Goal: Information Seeking & Learning: Learn about a topic

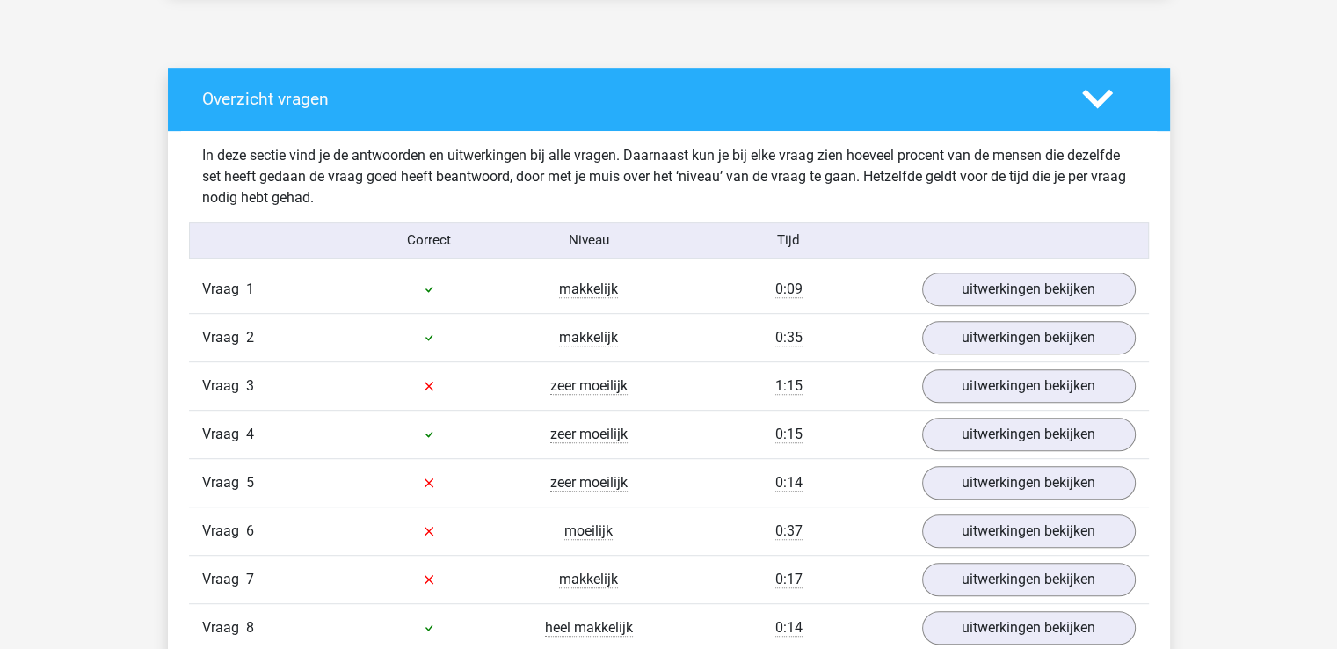
scroll to position [902, 0]
click at [1100, 99] on polygon at bounding box center [1097, 99] width 31 height 19
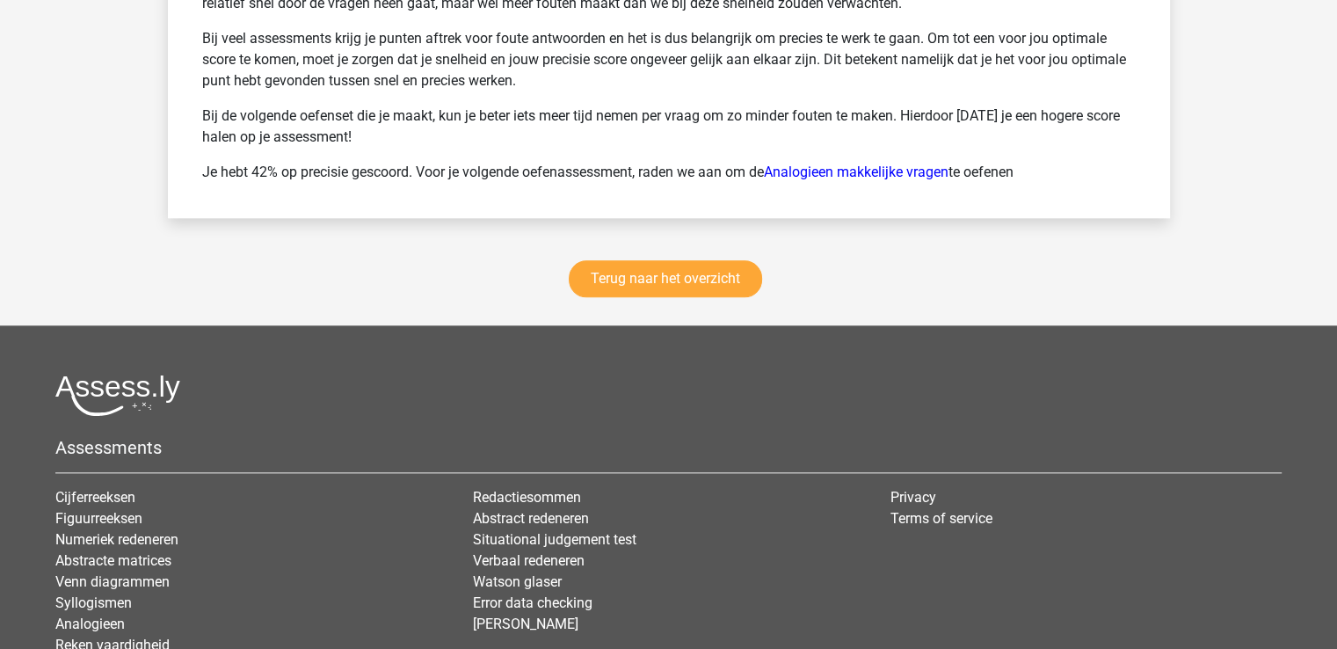
scroll to position [1788, 0]
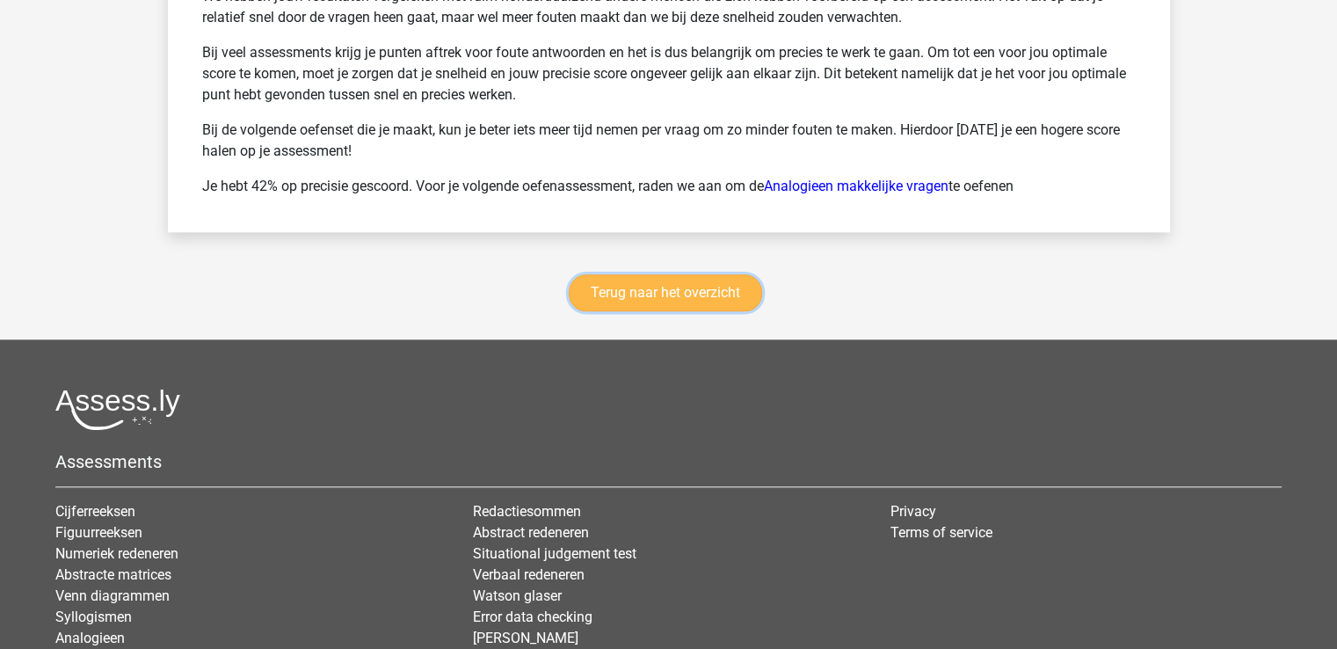
click at [694, 284] on link "Terug naar het overzicht" at bounding box center [665, 292] width 193 height 37
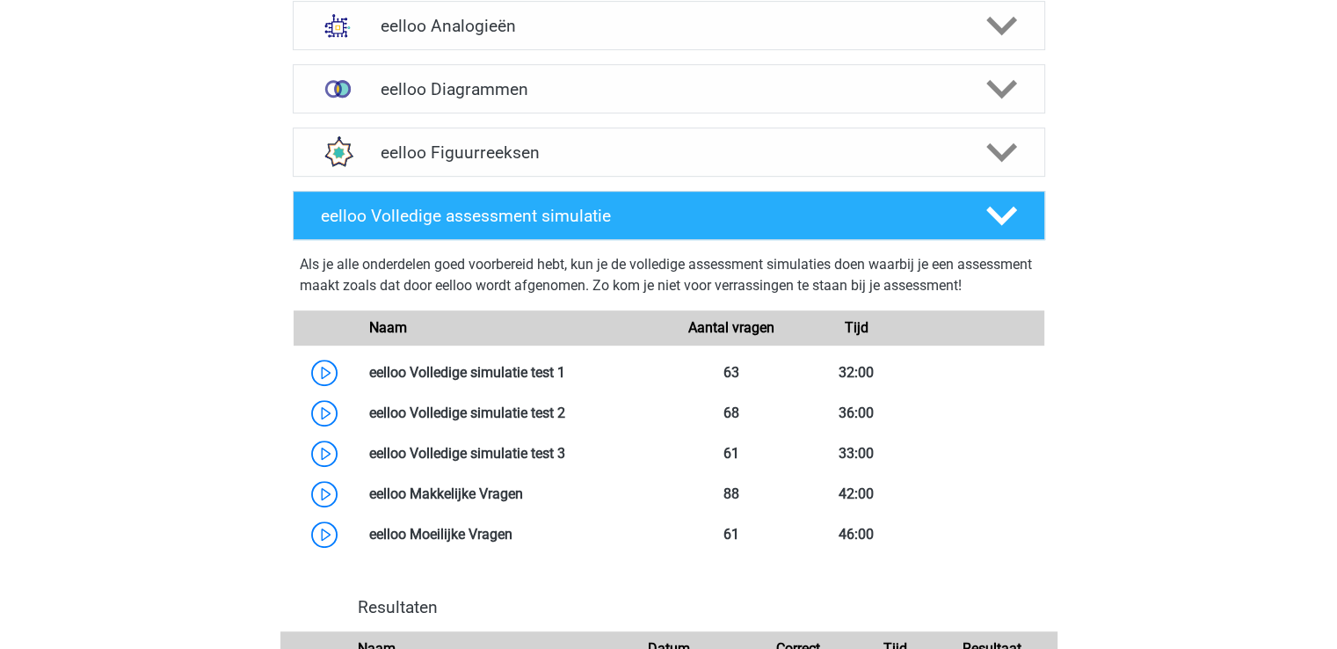
scroll to position [958, 0]
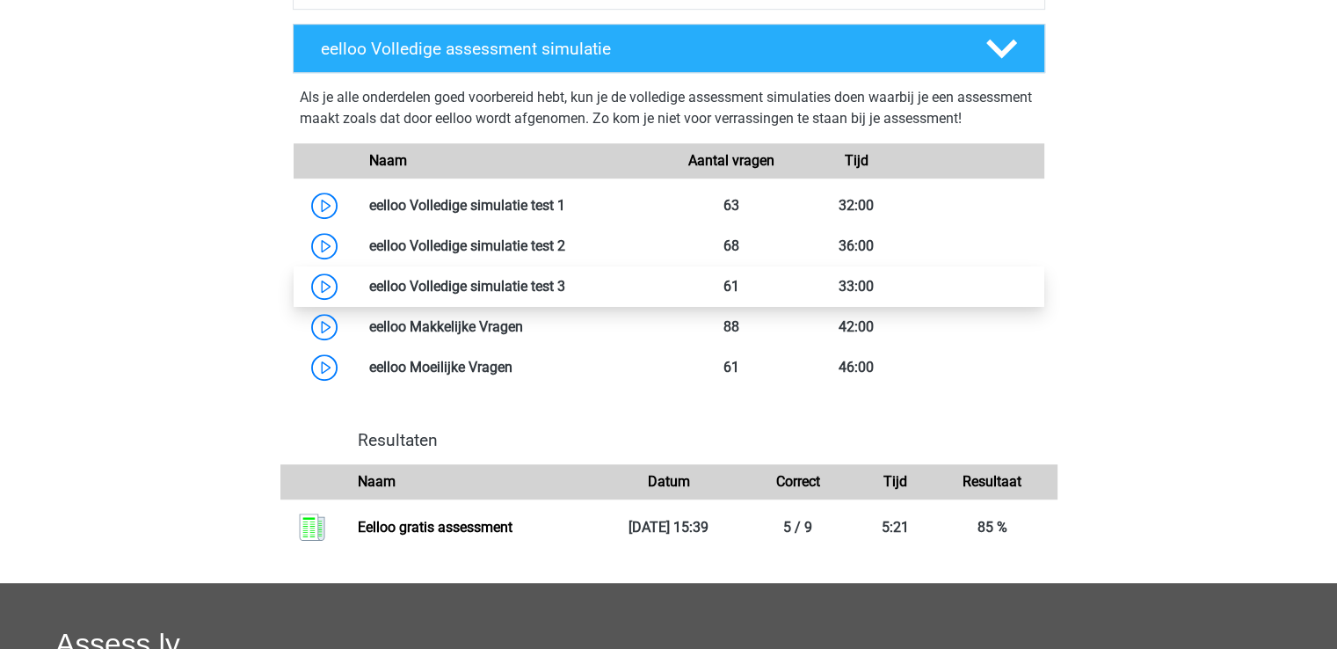
click at [565, 294] on link at bounding box center [565, 286] width 0 height 17
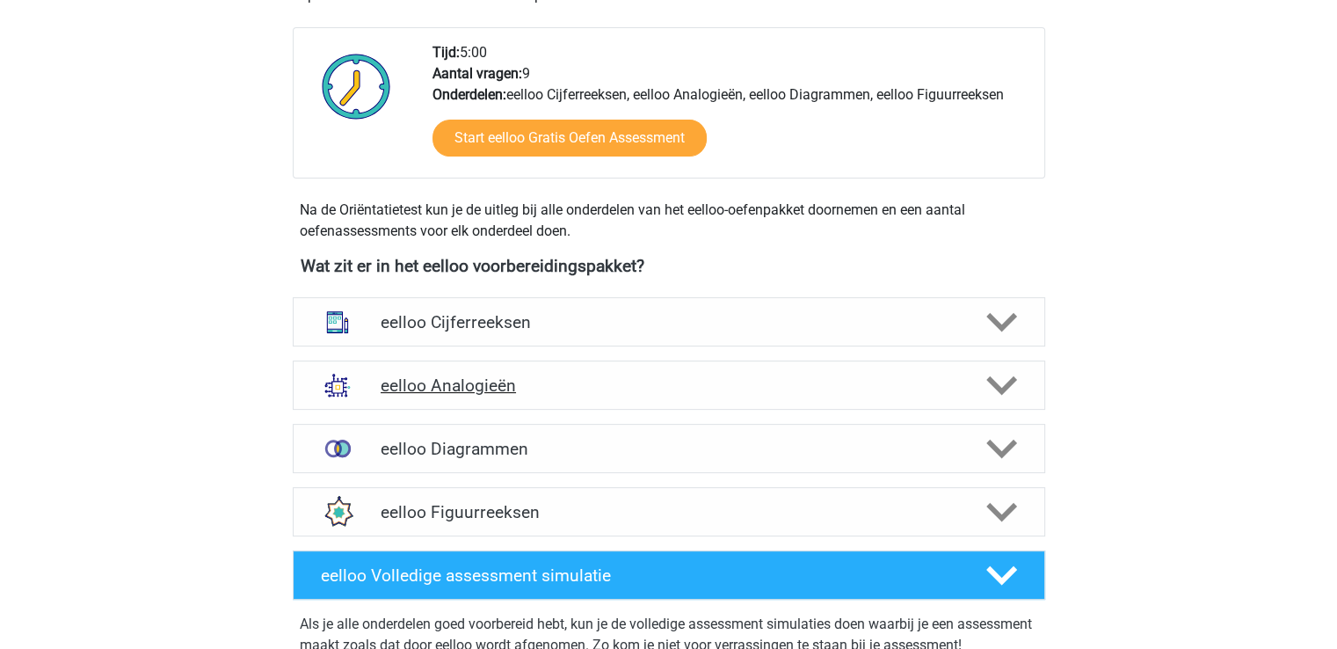
scroll to position [433, 0]
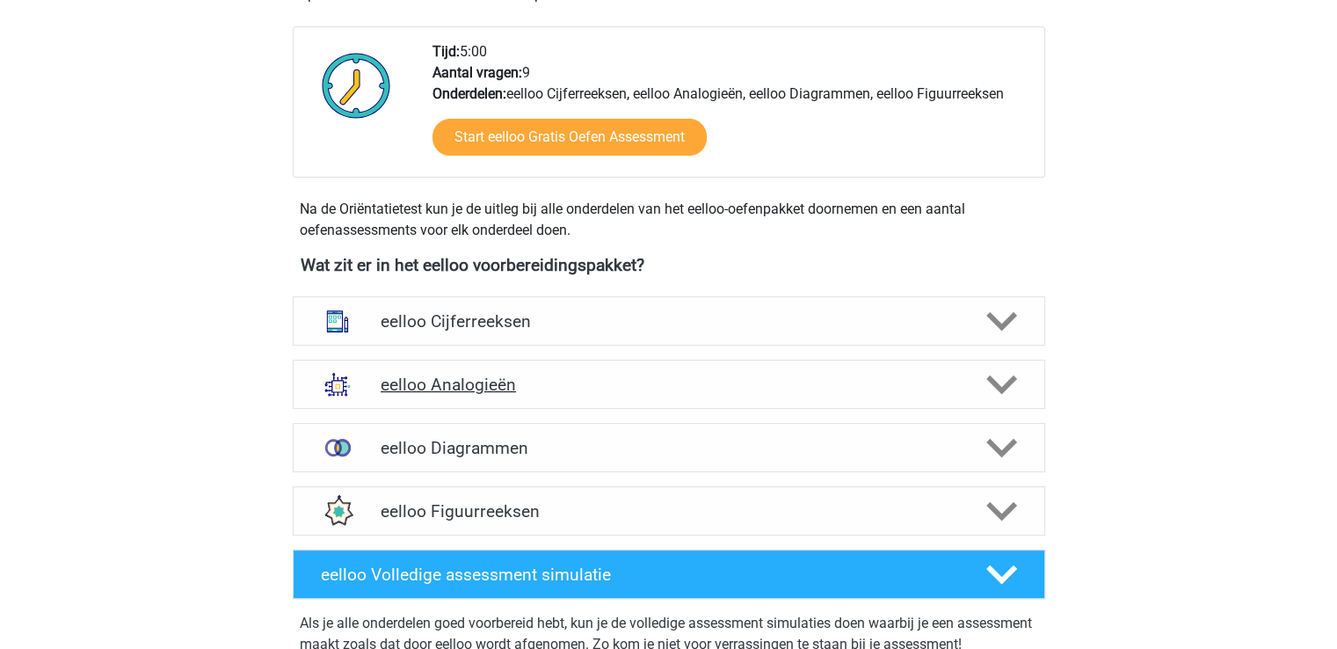
click at [1002, 385] on polygon at bounding box center [1001, 384] width 31 height 19
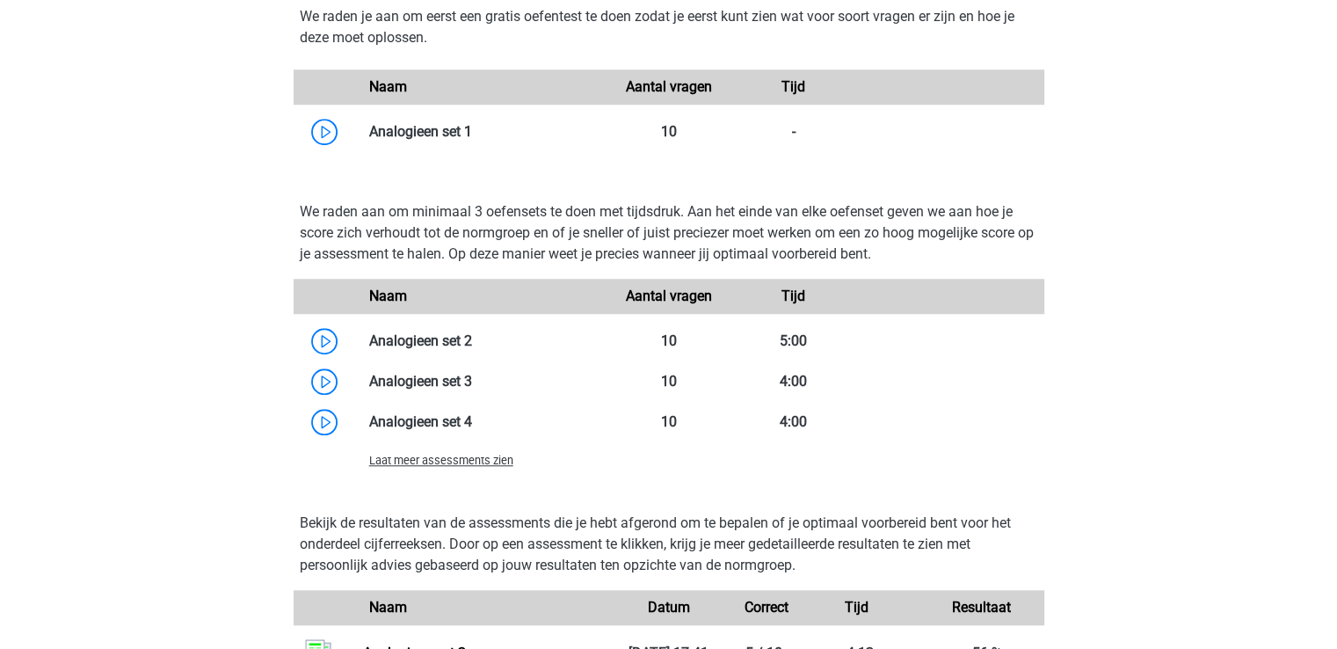
scroll to position [1396, 0]
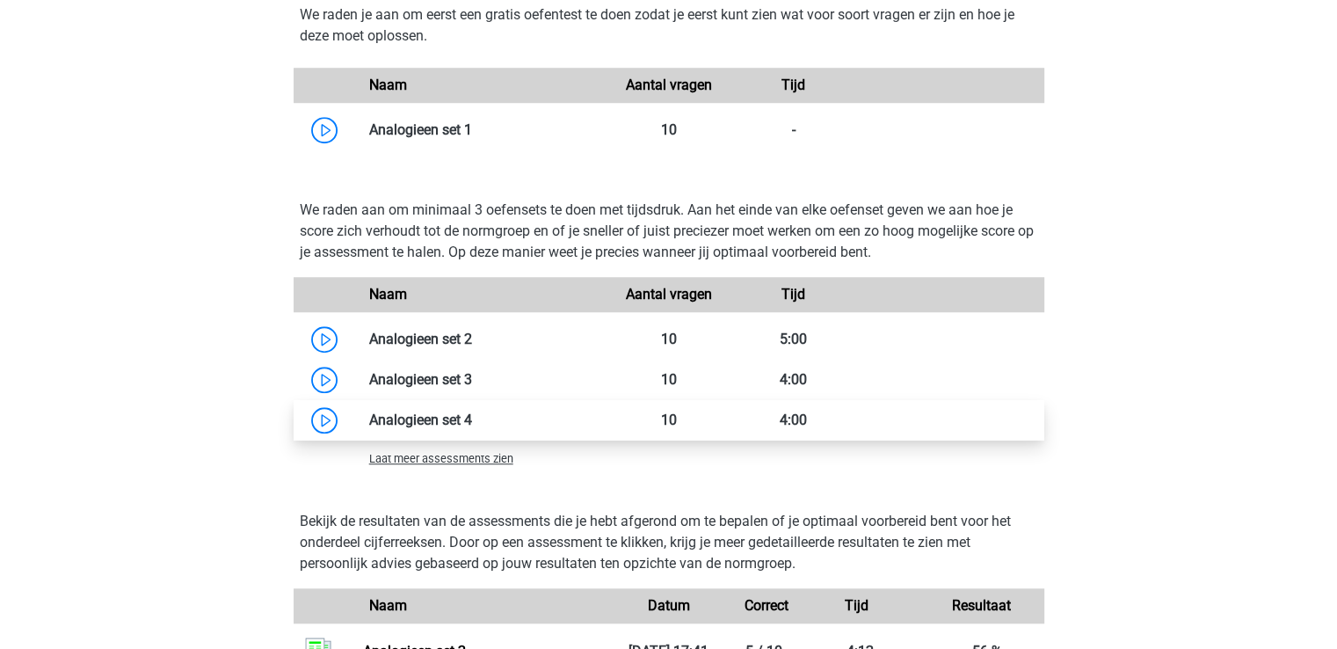
click at [472, 418] on link at bounding box center [472, 419] width 0 height 17
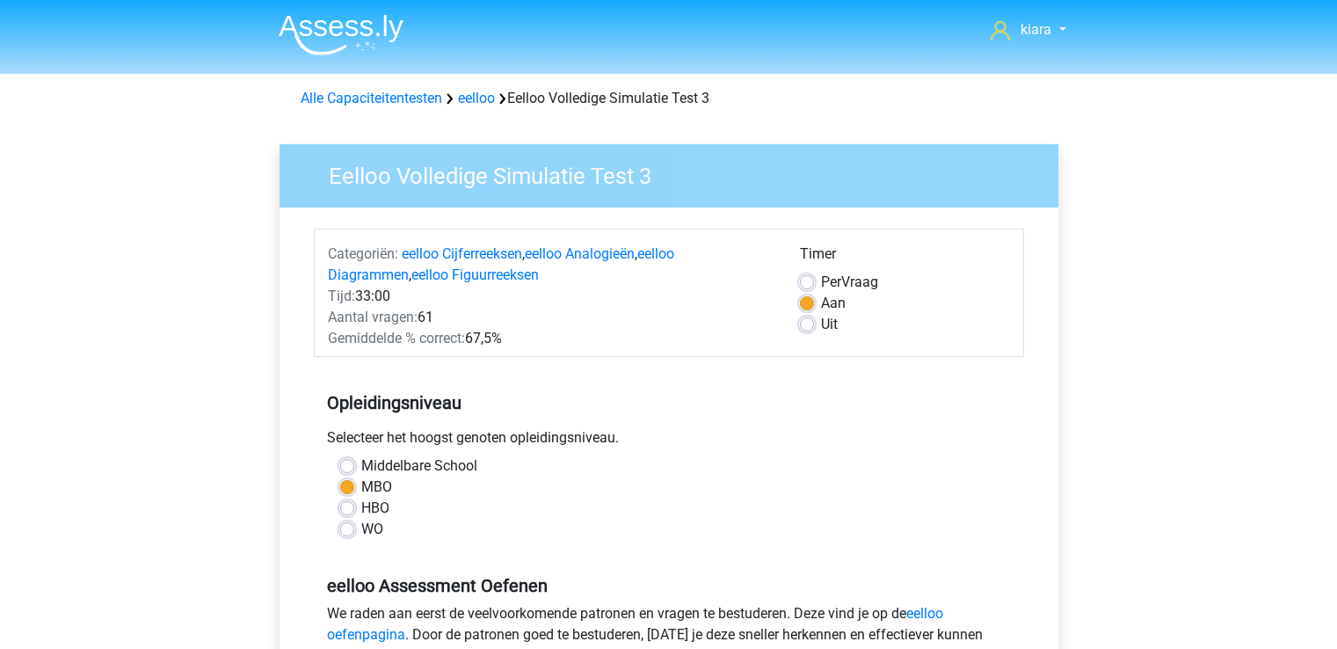
scroll to position [357, 0]
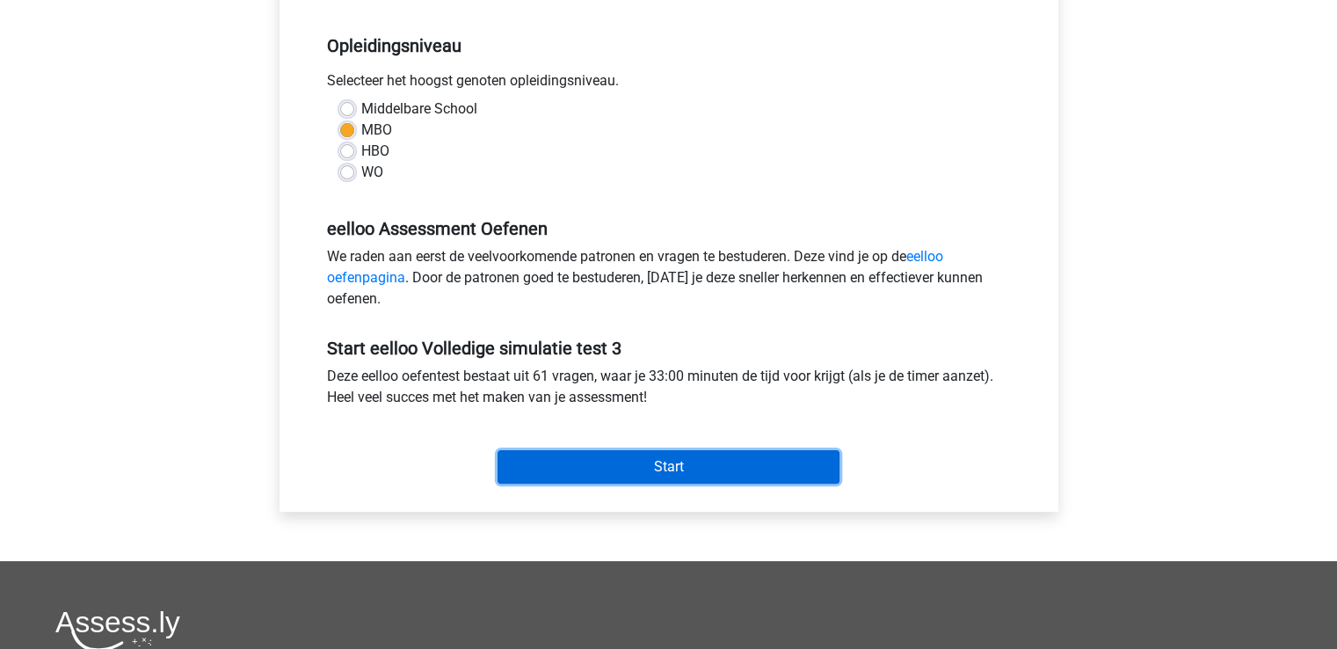
click at [658, 460] on input "Start" at bounding box center [669, 466] width 342 height 33
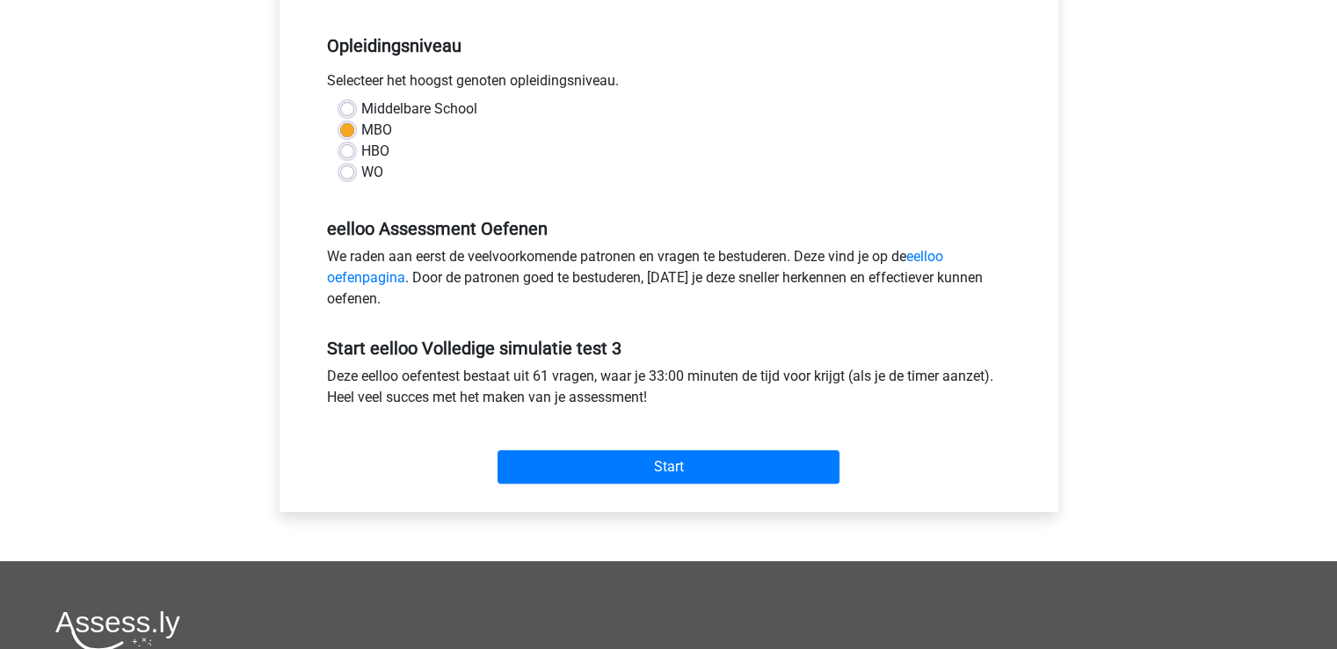
scroll to position [0, 0]
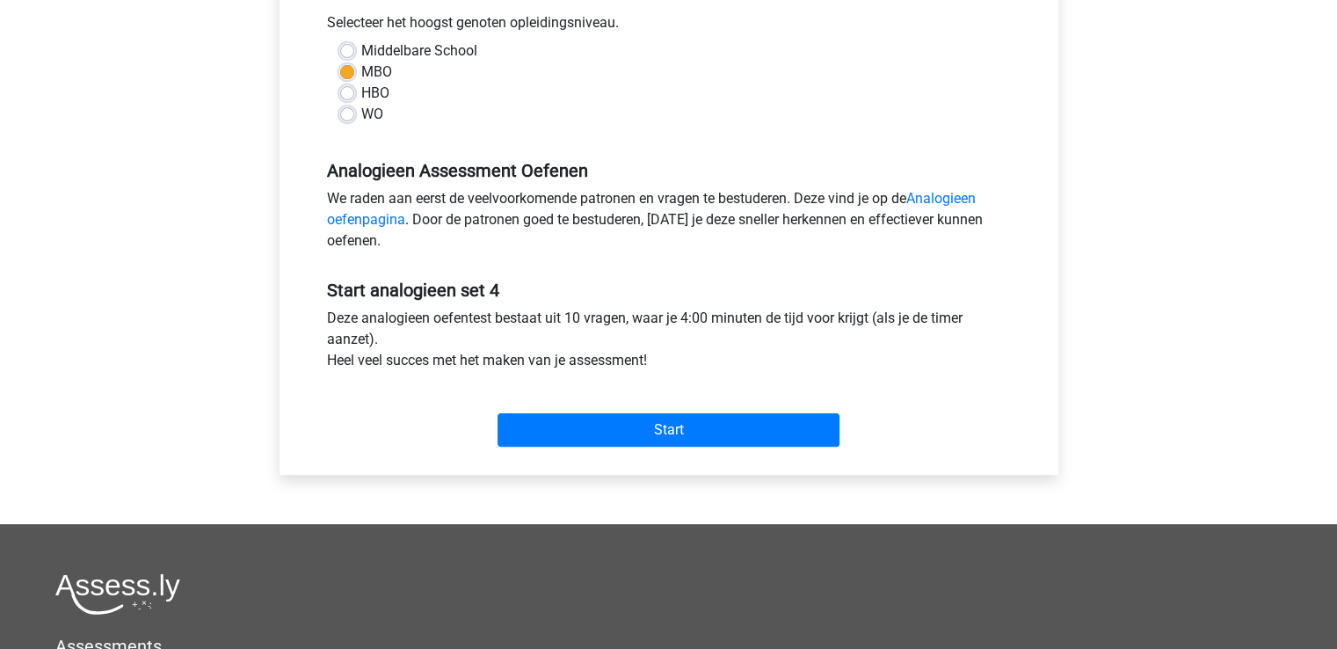
scroll to position [403, 0]
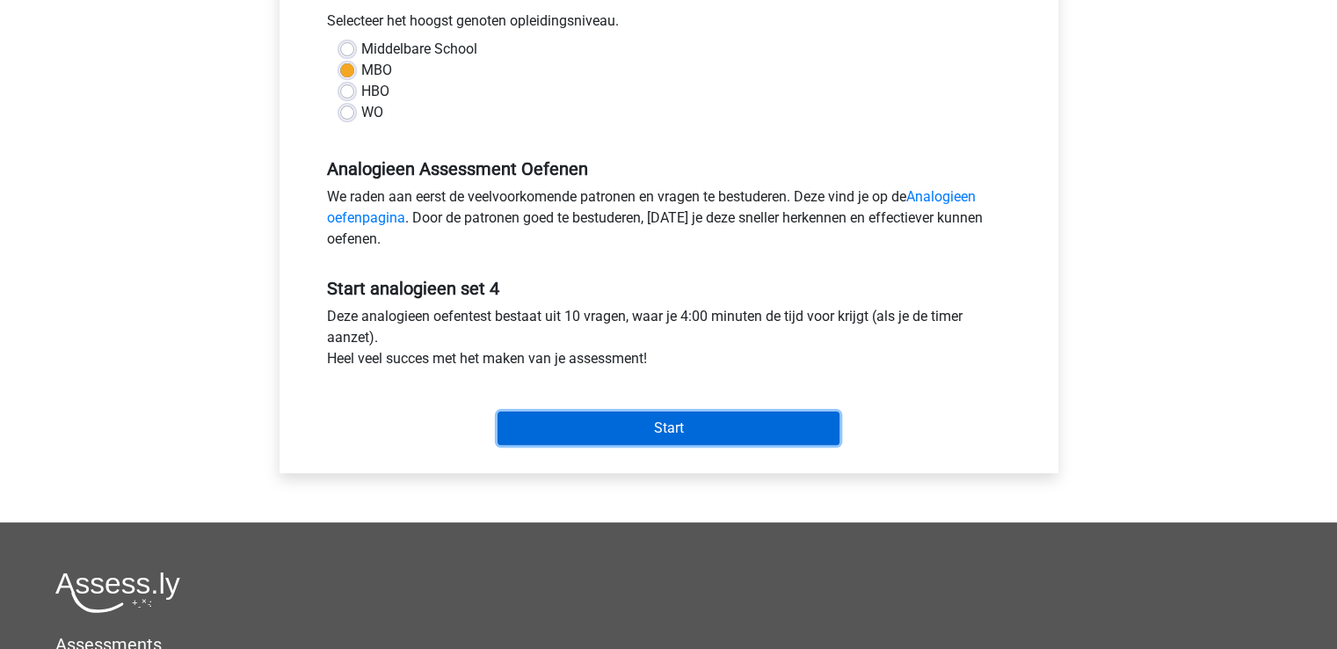
click at [748, 430] on input "Start" at bounding box center [669, 427] width 342 height 33
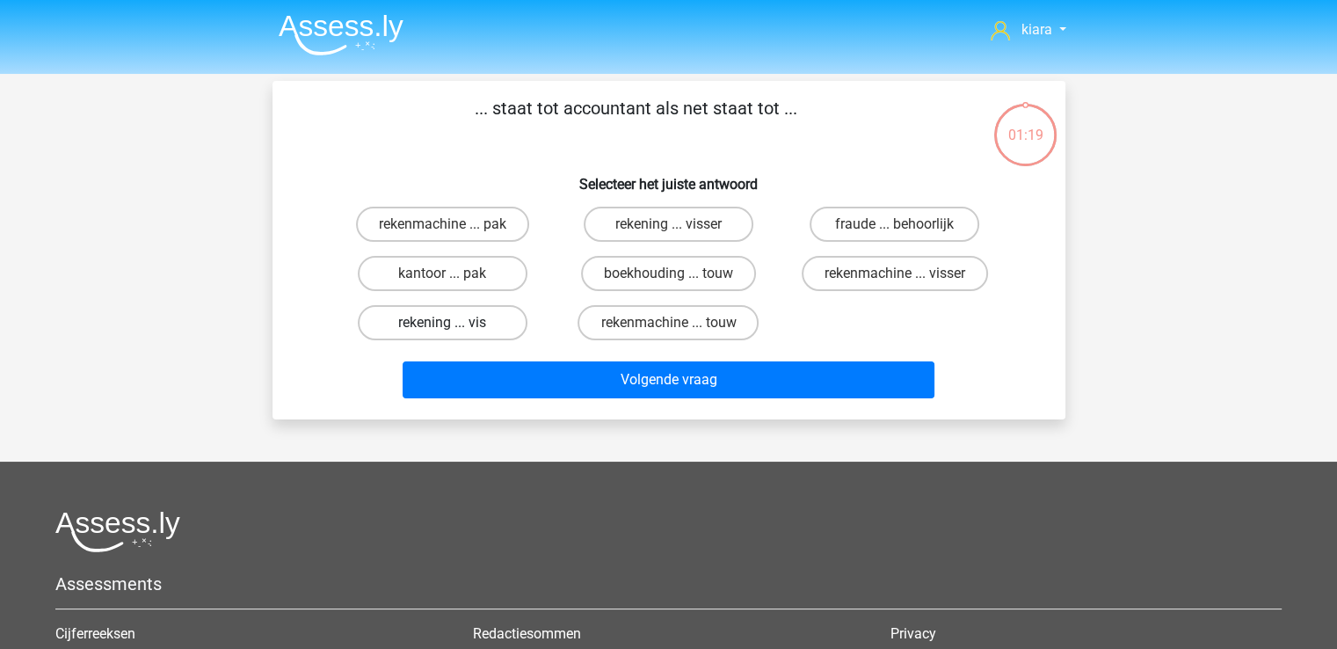
click at [460, 316] on label "rekening ... vis" at bounding box center [443, 322] width 170 height 35
click at [454, 323] on input "rekening ... vis" at bounding box center [447, 328] width 11 height 11
radio input "true"
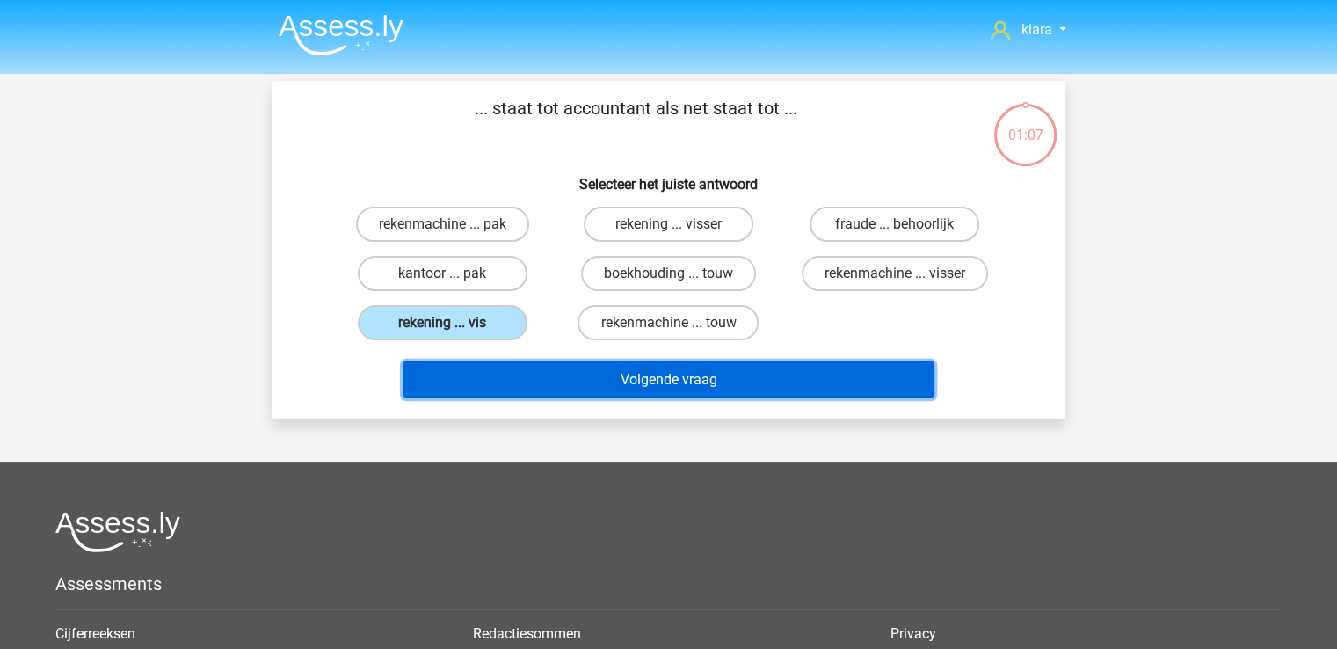
click at [719, 377] on button "Volgende vraag" at bounding box center [669, 379] width 532 height 37
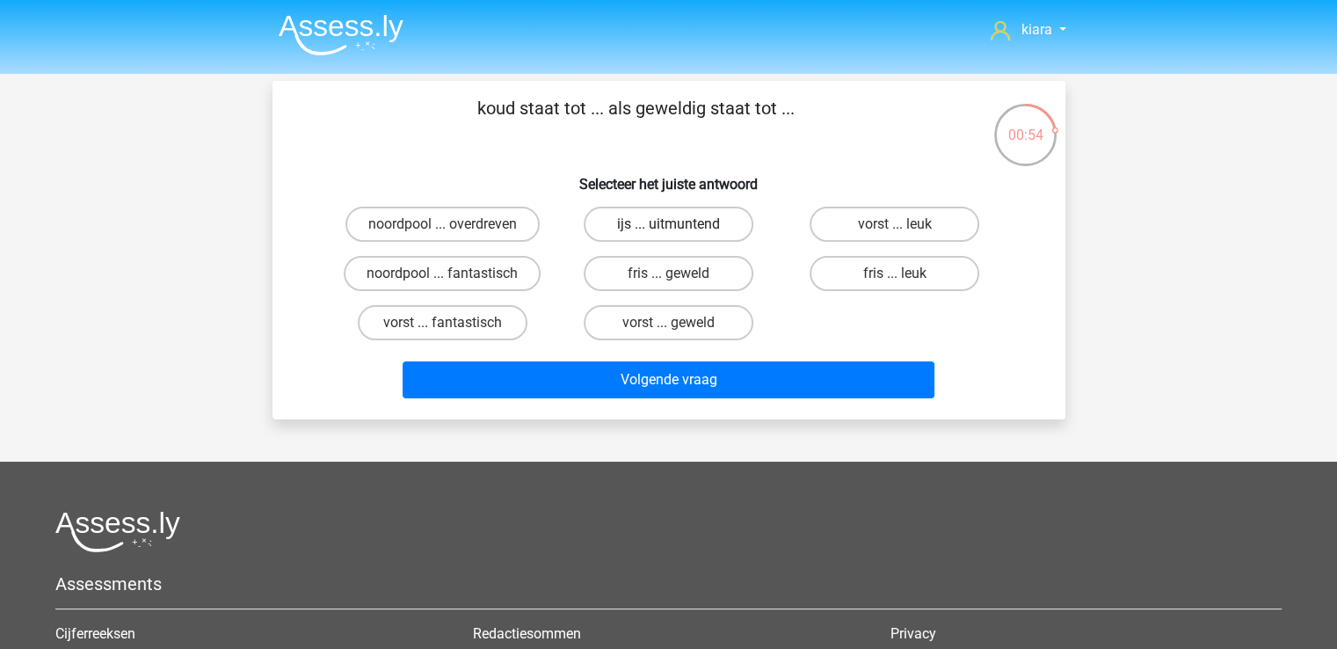
click at [692, 226] on label "ijs ... uitmuntend" at bounding box center [669, 224] width 170 height 35
click at [680, 226] on input "ijs ... uitmuntend" at bounding box center [673, 229] width 11 height 11
radio input "true"
click at [1041, 136] on div "00:43" at bounding box center [1025, 124] width 66 height 44
click at [461, 317] on label "vorst ... fantastisch" at bounding box center [443, 322] width 170 height 35
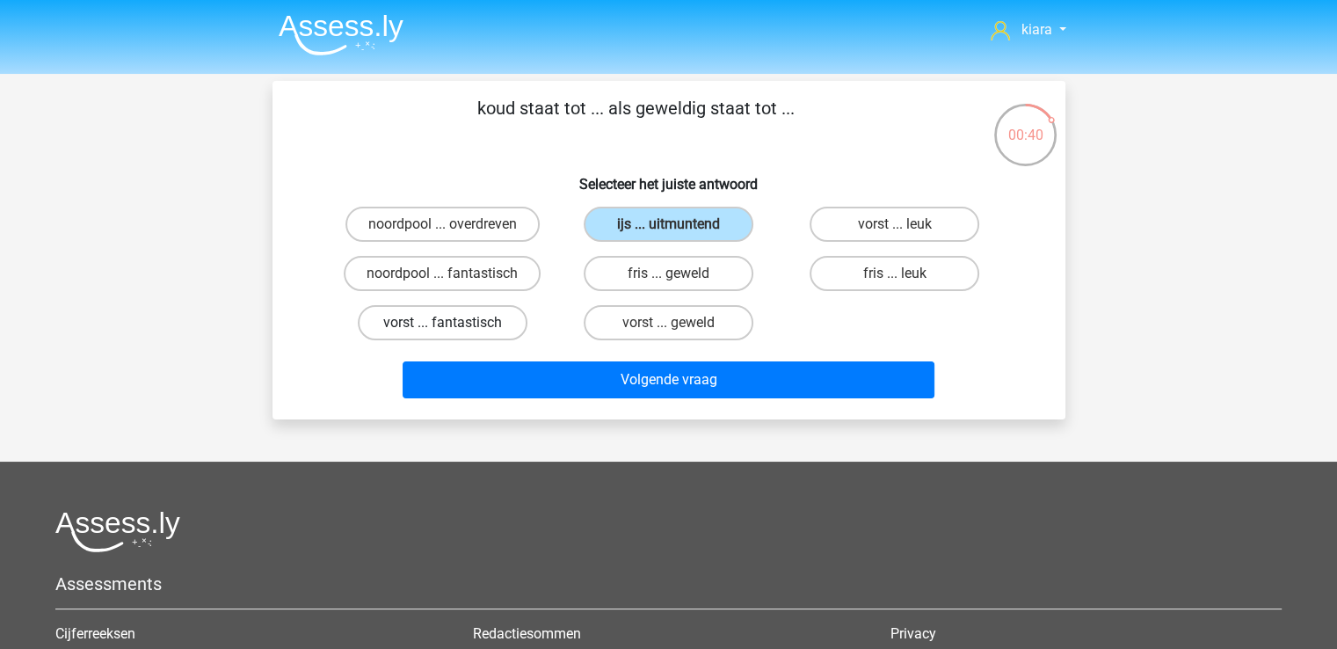
click at [454, 323] on input "vorst ... fantastisch" at bounding box center [447, 328] width 11 height 11
radio input "true"
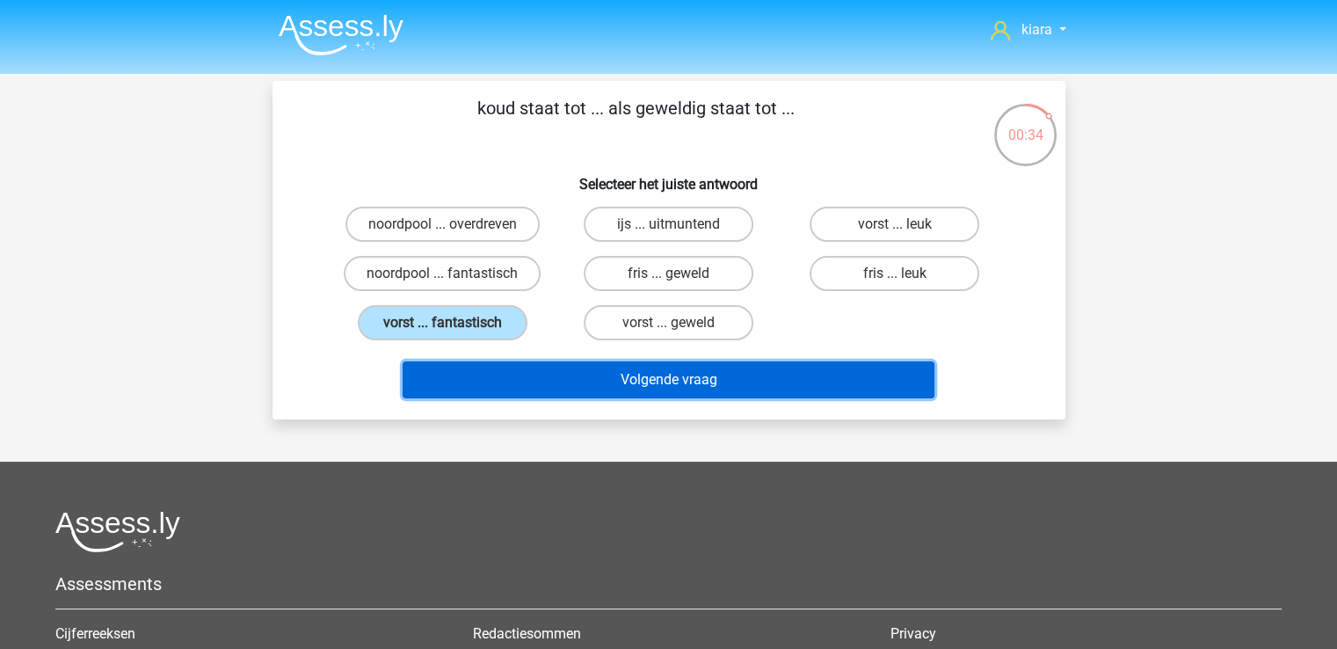
click at [746, 380] on button "Volgende vraag" at bounding box center [669, 379] width 532 height 37
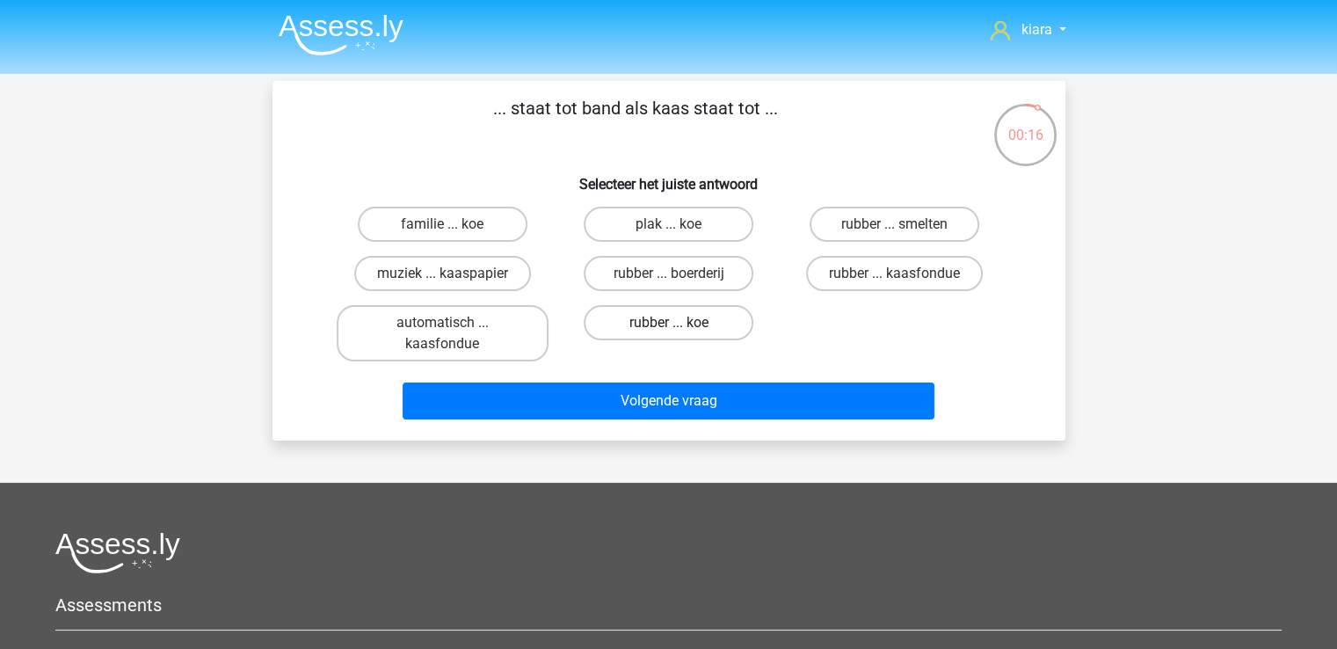
click at [710, 316] on label "rubber ... koe" at bounding box center [669, 322] width 170 height 35
click at [680, 323] on input "rubber ... koe" at bounding box center [673, 328] width 11 height 11
radio input "true"
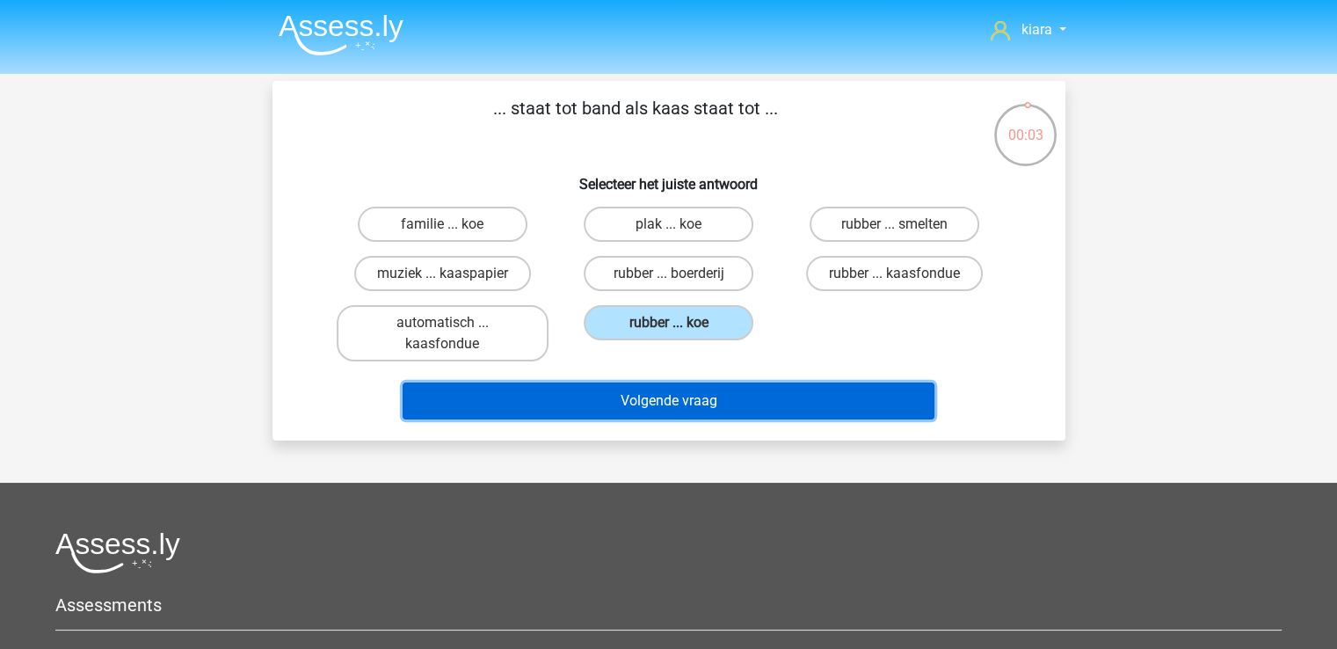
click at [781, 397] on button "Volgende vraag" at bounding box center [669, 400] width 532 height 37
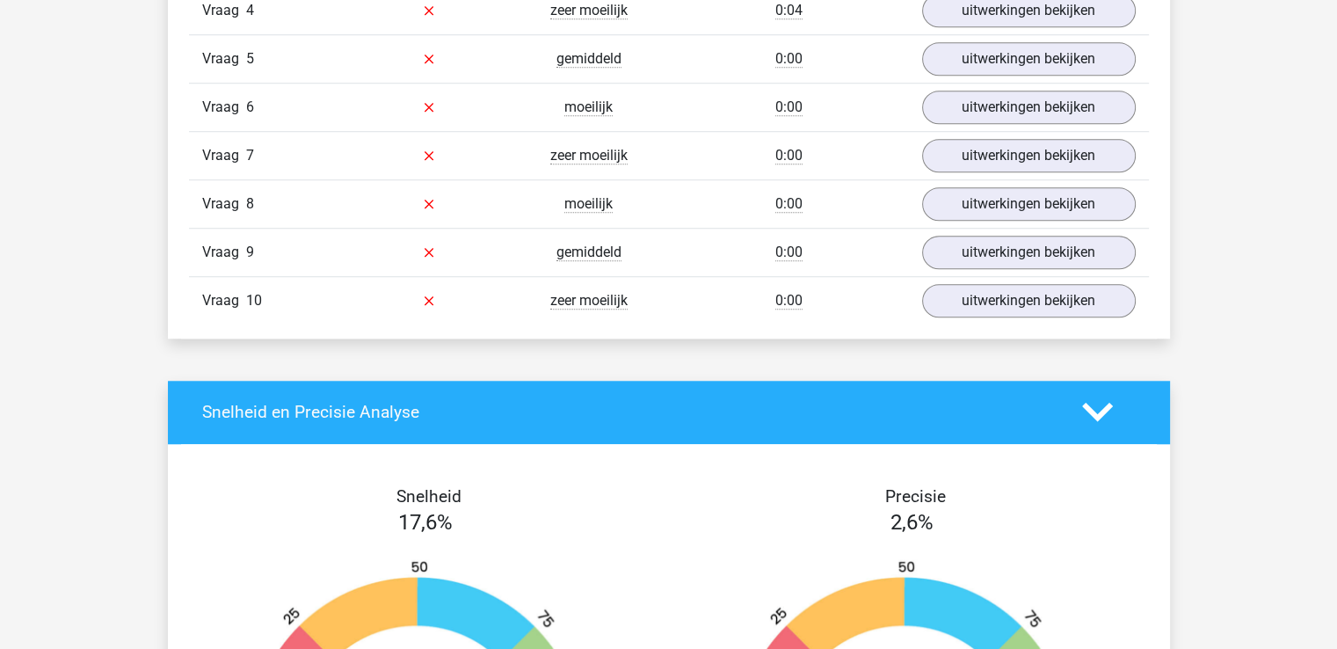
scroll to position [1232, 0]
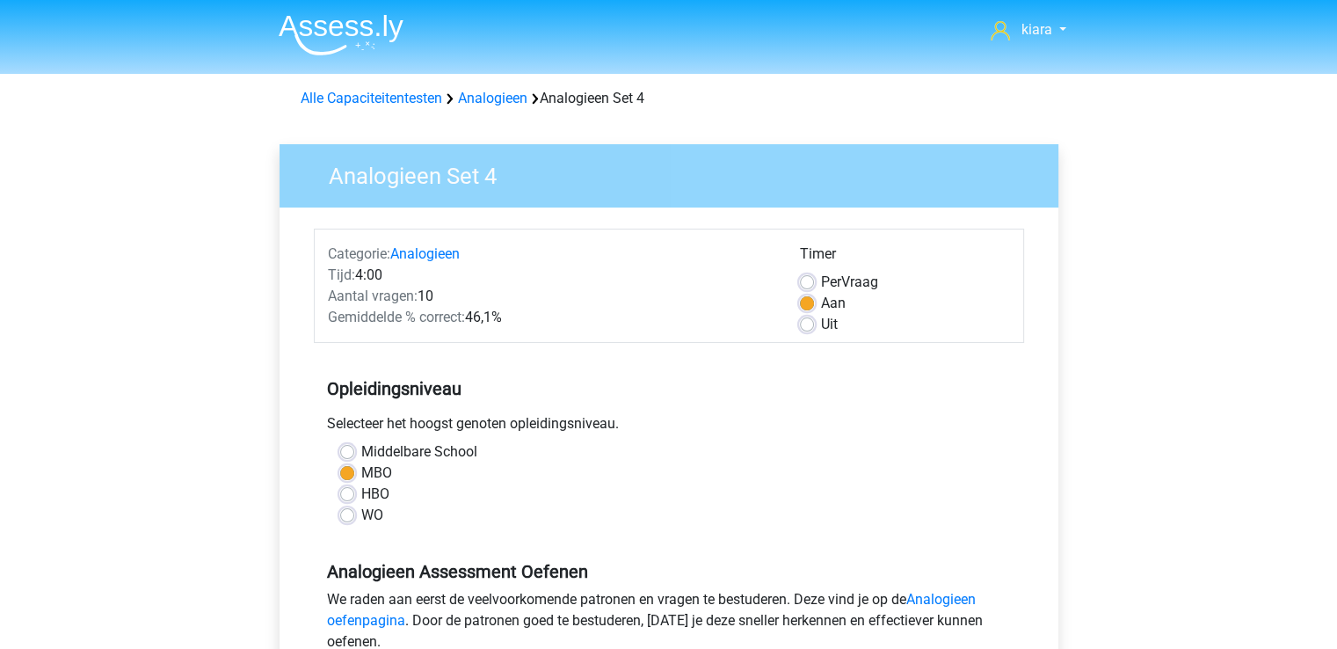
click at [821, 322] on label "Uit" at bounding box center [829, 324] width 17 height 21
click at [813, 322] on input "Uit" at bounding box center [807, 323] width 14 height 18
radio input "true"
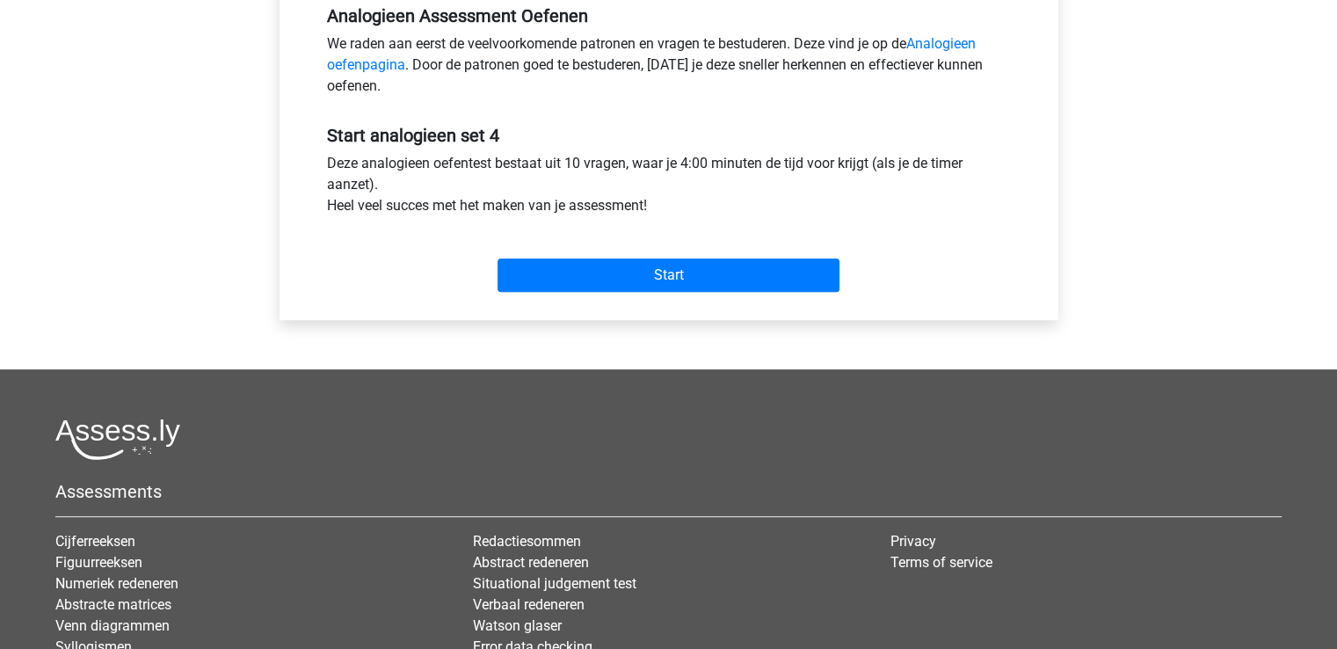
scroll to position [464, 0]
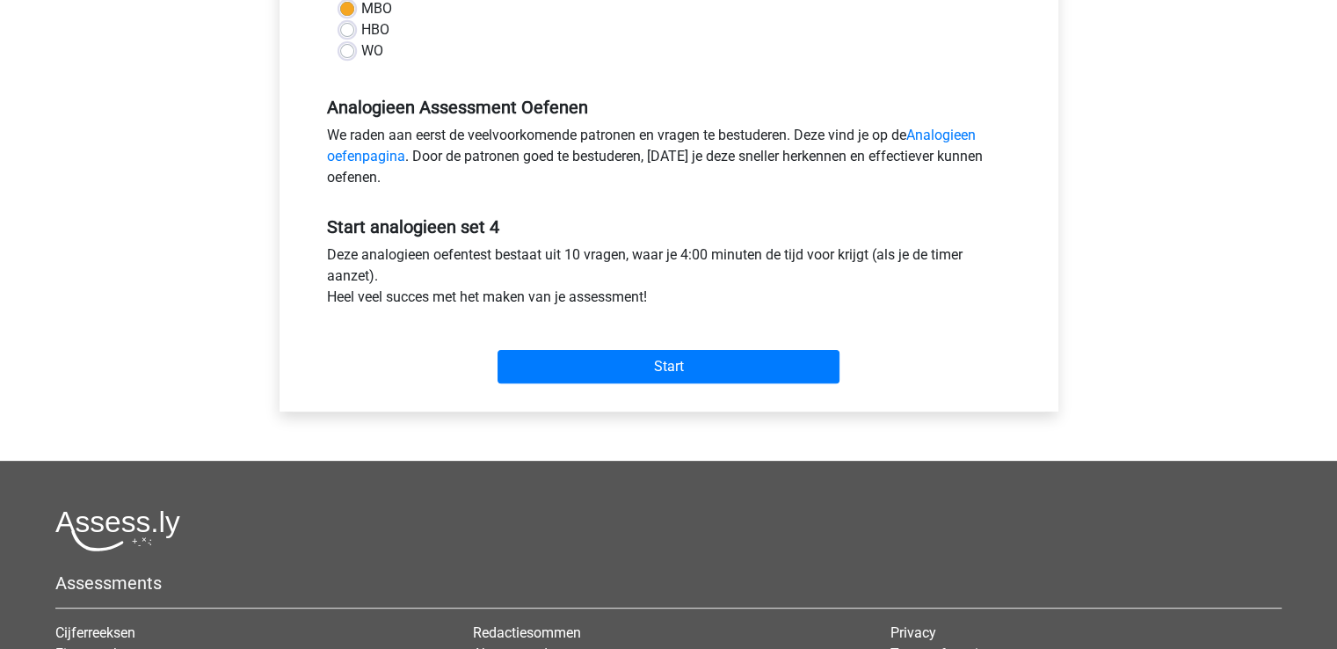
click at [741, 346] on div "Start" at bounding box center [669, 353] width 710 height 62
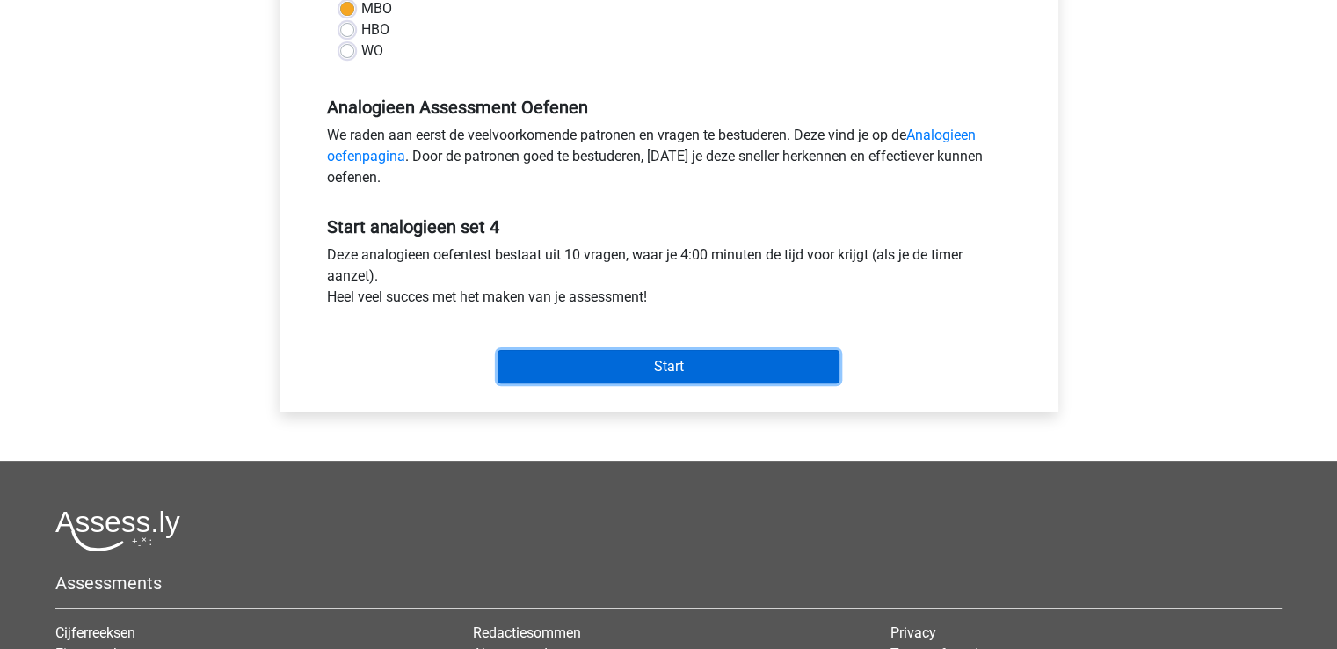
click at [745, 373] on input "Start" at bounding box center [669, 366] width 342 height 33
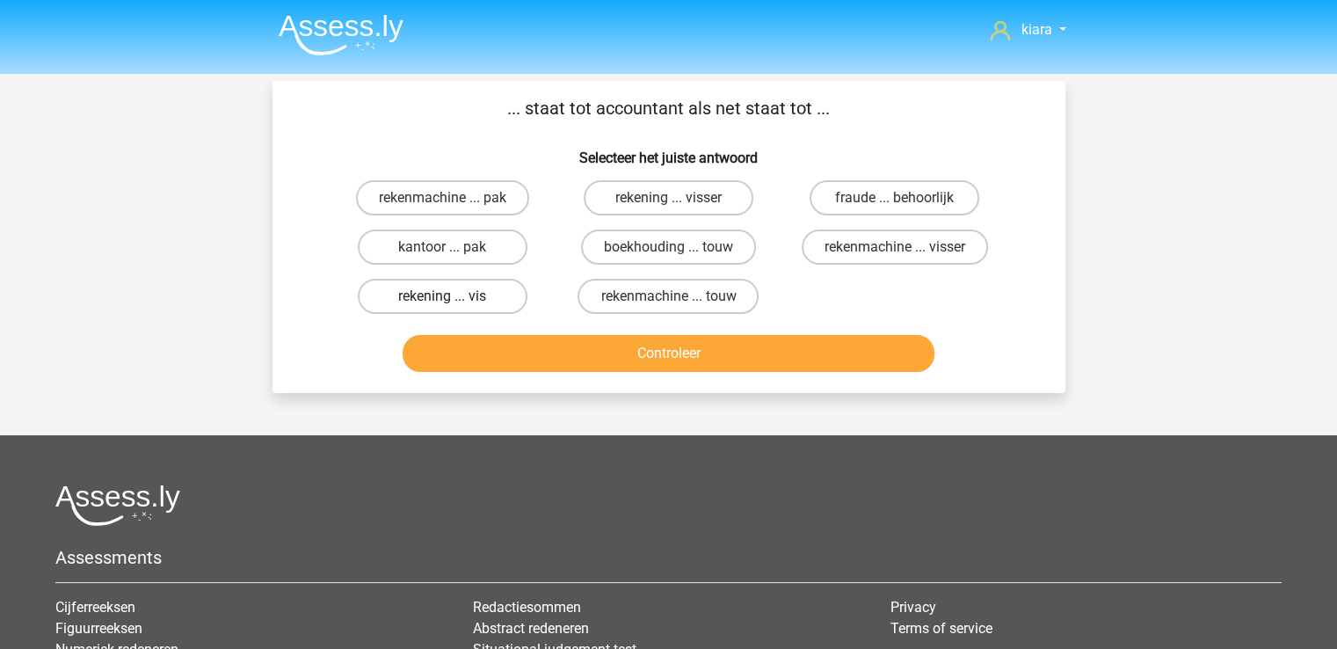
click at [466, 285] on label "rekening ... vis" at bounding box center [443, 296] width 170 height 35
click at [454, 296] on input "rekening ... vis" at bounding box center [447, 301] width 11 height 11
radio input "true"
click at [724, 235] on label "boekhouding ... touw" at bounding box center [668, 246] width 175 height 35
click at [680, 247] on input "boekhouding ... touw" at bounding box center [673, 252] width 11 height 11
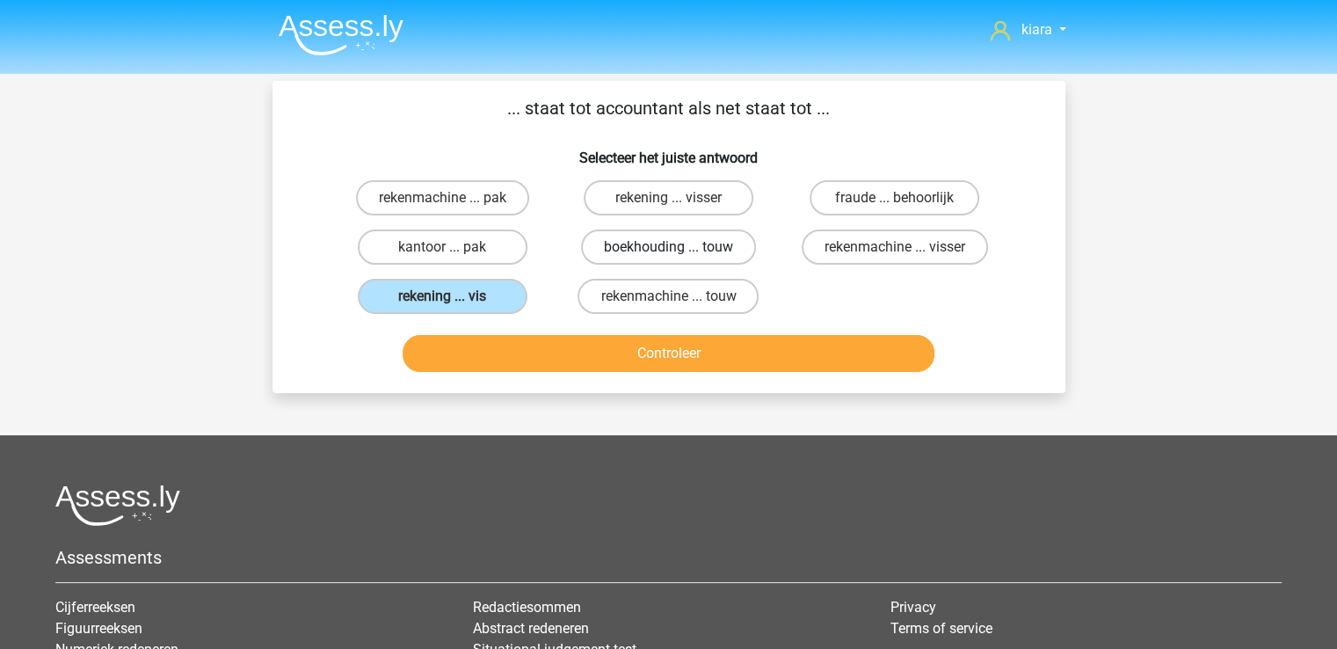
radio input "true"
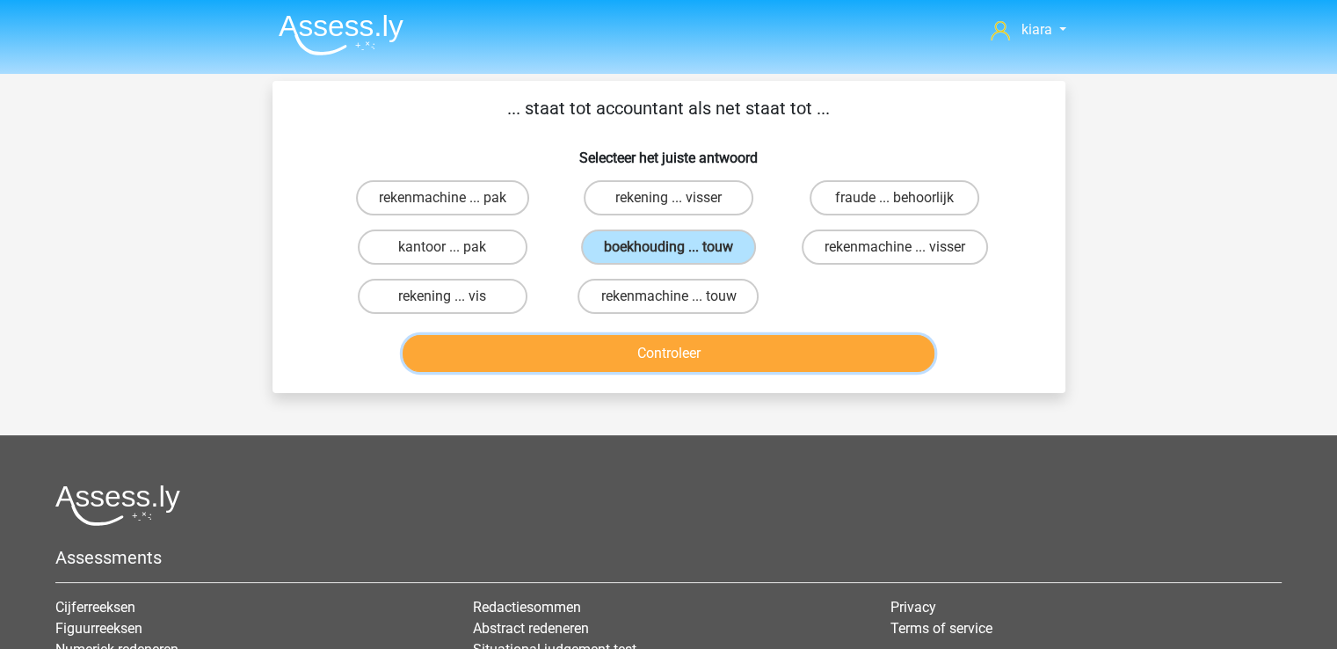
click at [738, 350] on button "Controleer" at bounding box center [669, 353] width 532 height 37
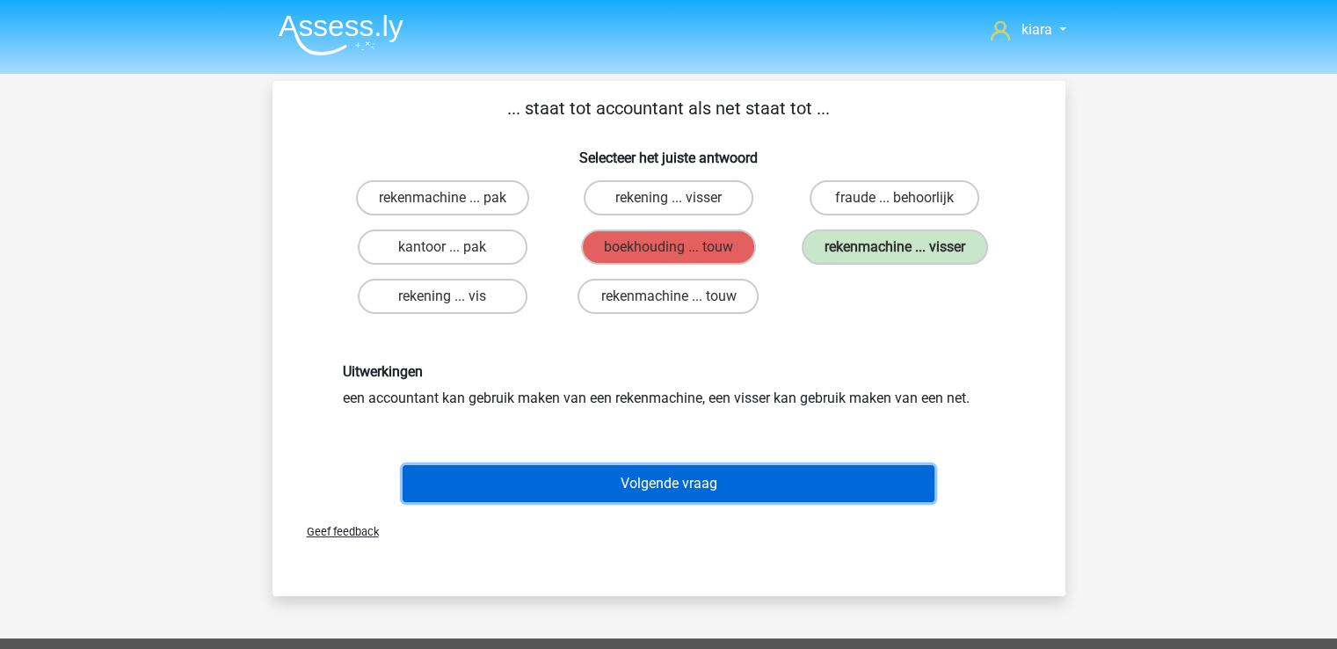
click at [746, 476] on button "Volgende vraag" at bounding box center [669, 483] width 532 height 37
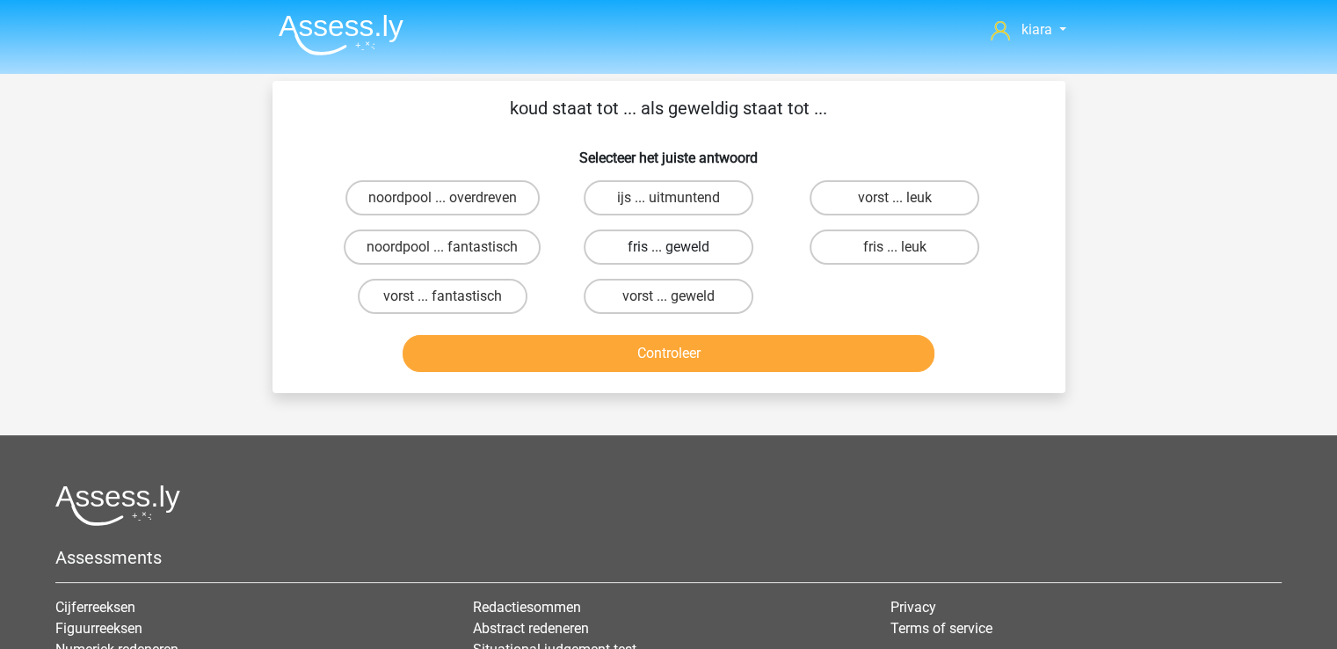
click at [661, 244] on label "fris ... geweld" at bounding box center [669, 246] width 170 height 35
click at [668, 247] on input "fris ... geweld" at bounding box center [673, 252] width 11 height 11
radio input "true"
click at [481, 296] on label "vorst ... fantastisch" at bounding box center [443, 296] width 170 height 35
click at [454, 296] on input "vorst ... fantastisch" at bounding box center [447, 301] width 11 height 11
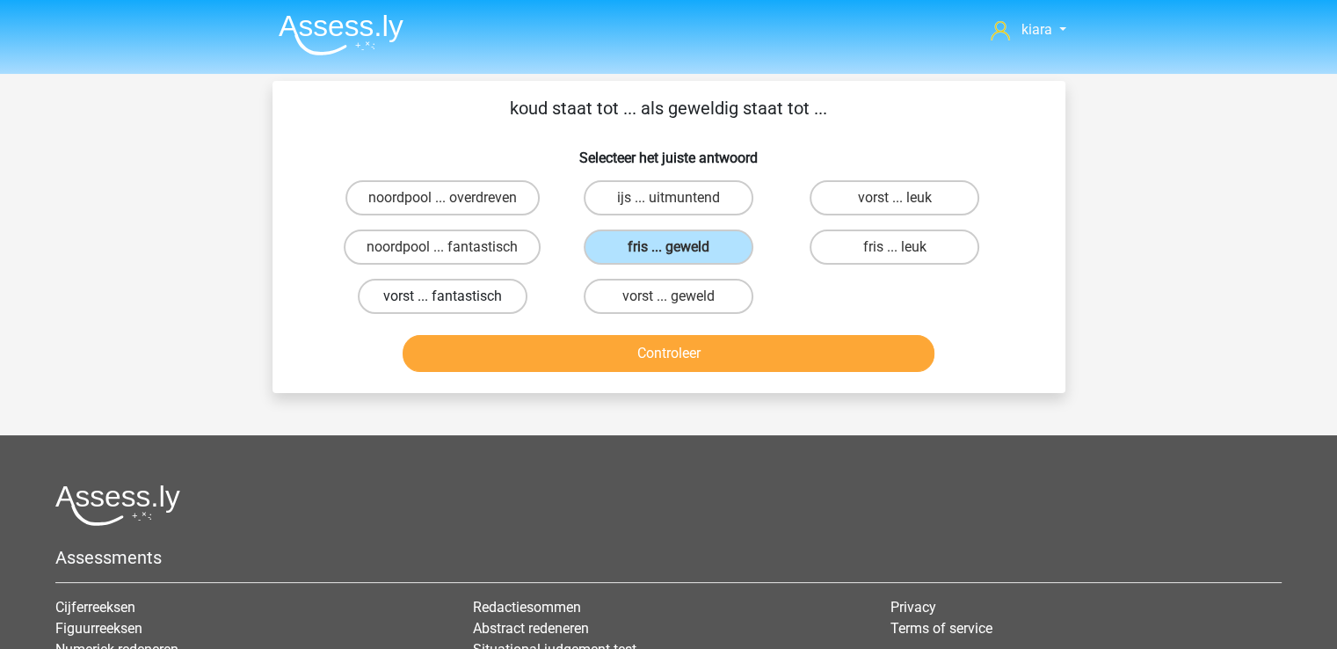
radio input "true"
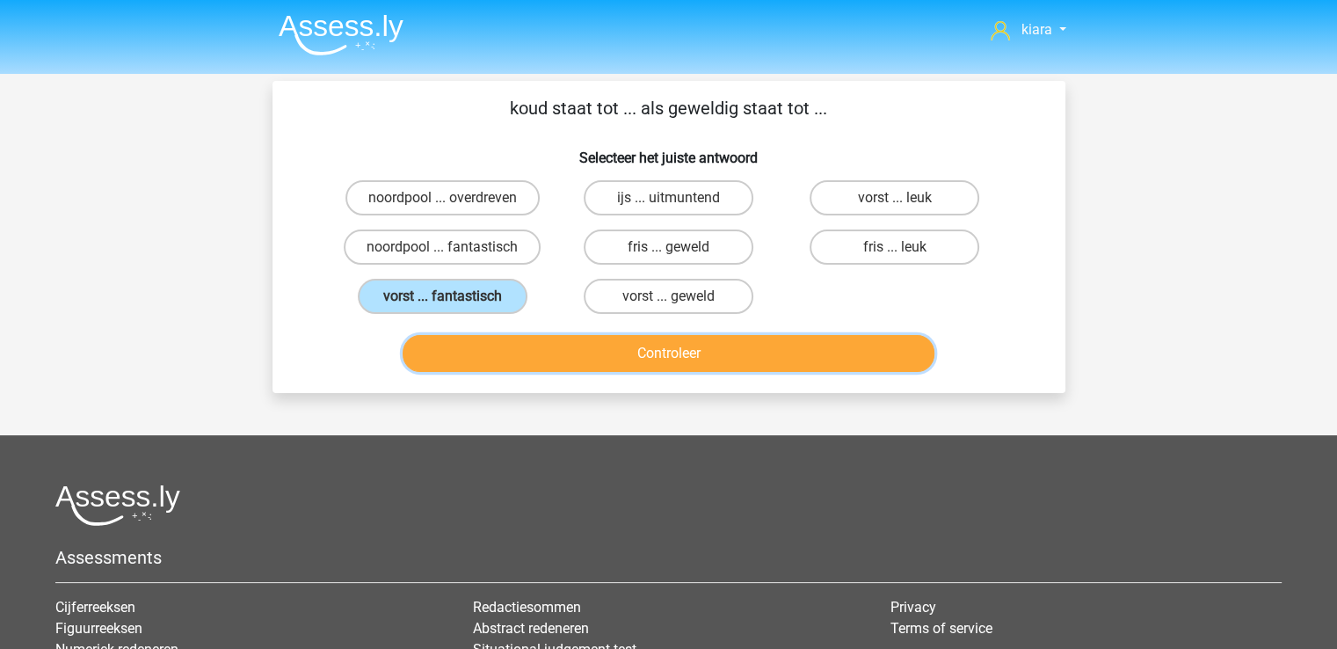
click at [530, 367] on button "Controleer" at bounding box center [669, 353] width 532 height 37
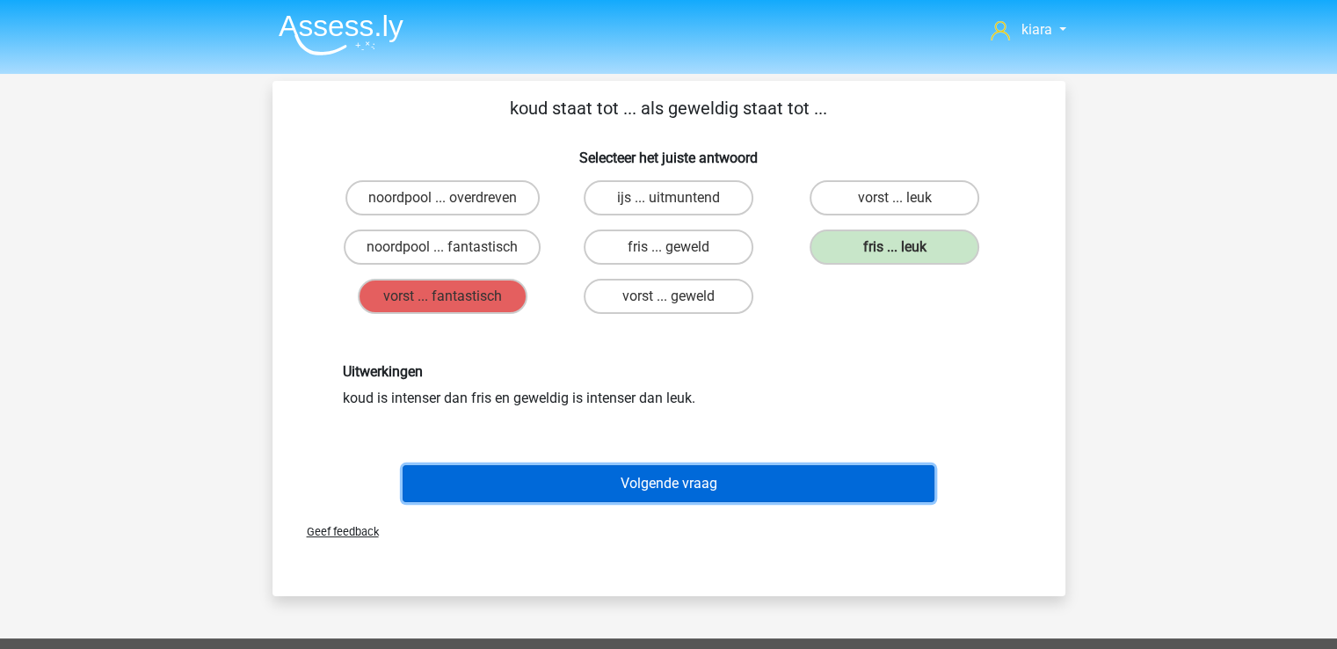
click at [640, 482] on button "Volgende vraag" at bounding box center [669, 483] width 532 height 37
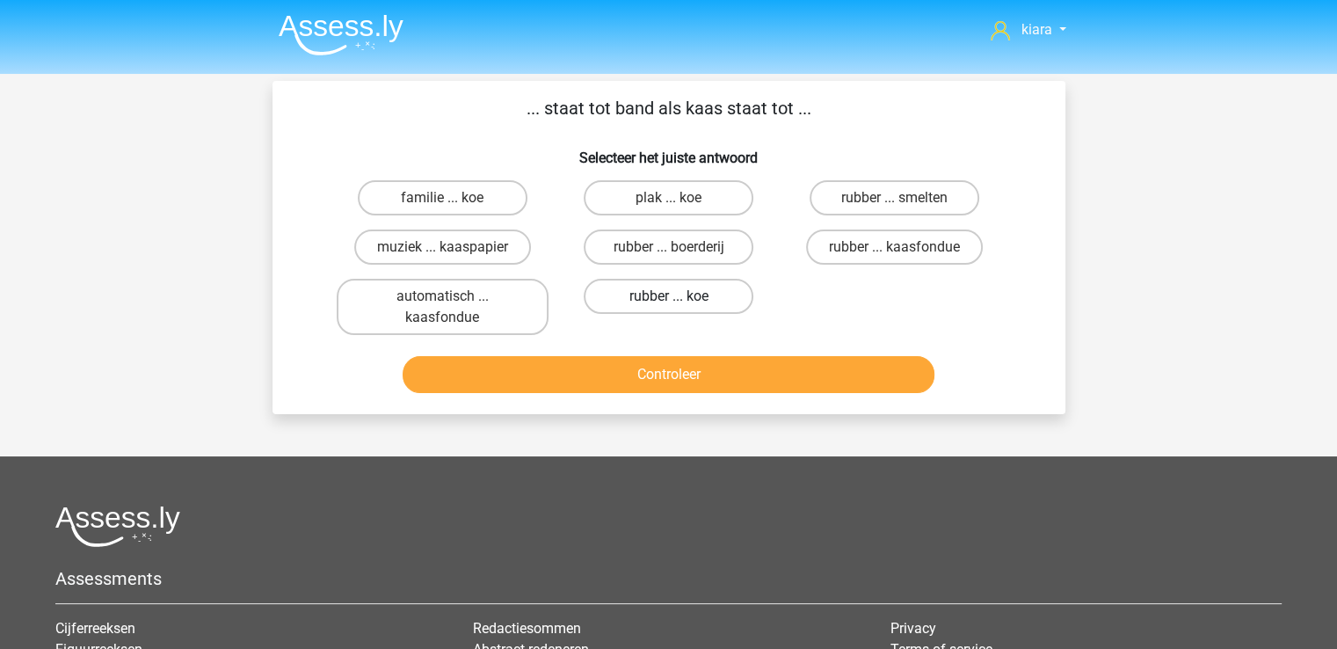
click at [668, 293] on label "rubber ... koe" at bounding box center [669, 296] width 170 height 35
click at [668, 296] on input "rubber ... koe" at bounding box center [673, 301] width 11 height 11
radio input "true"
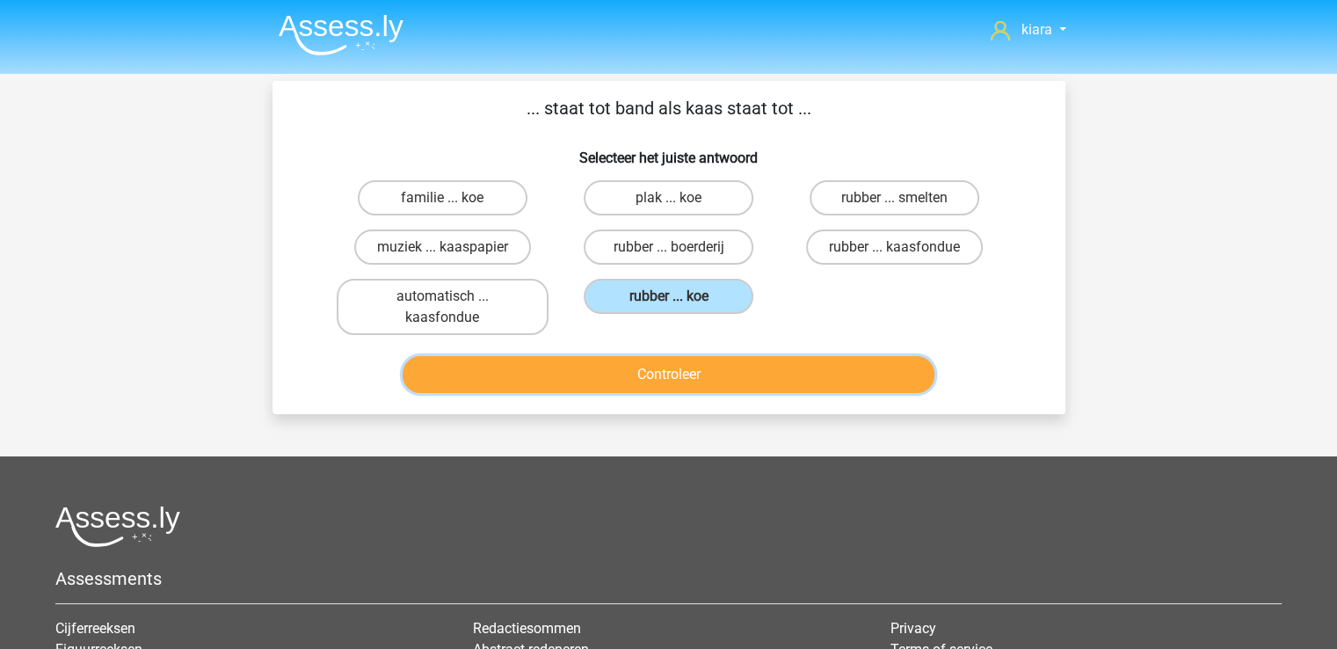
click at [679, 388] on button "Controleer" at bounding box center [669, 374] width 532 height 37
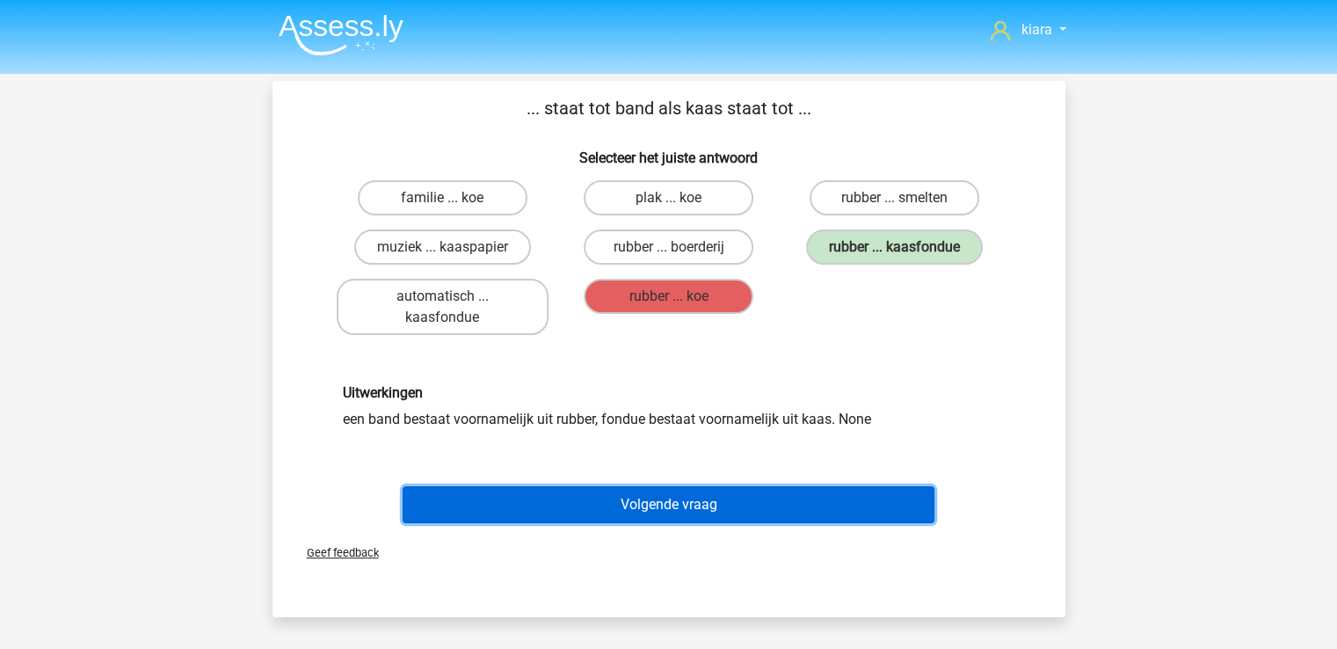
click at [858, 511] on button "Volgende vraag" at bounding box center [669, 504] width 532 height 37
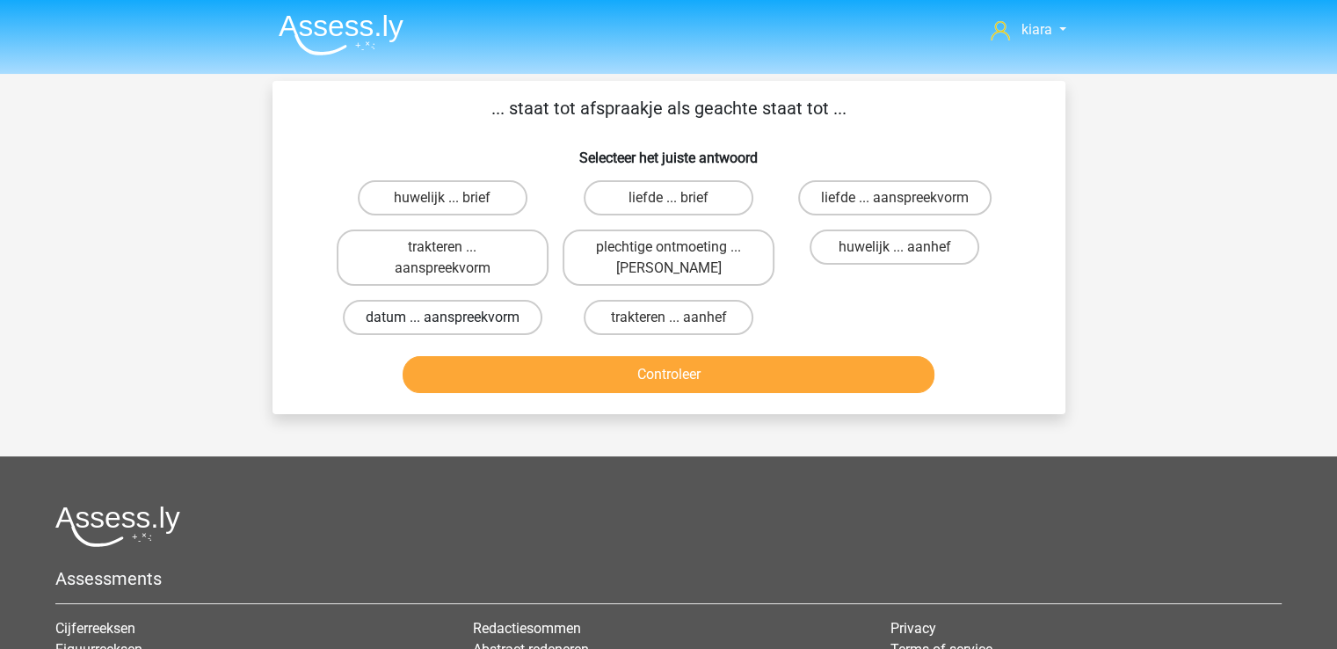
click at [489, 309] on label "datum ... aanspreekvorm" at bounding box center [443, 317] width 200 height 35
click at [454, 317] on input "datum ... aanspreekvorm" at bounding box center [447, 322] width 11 height 11
radio input "true"
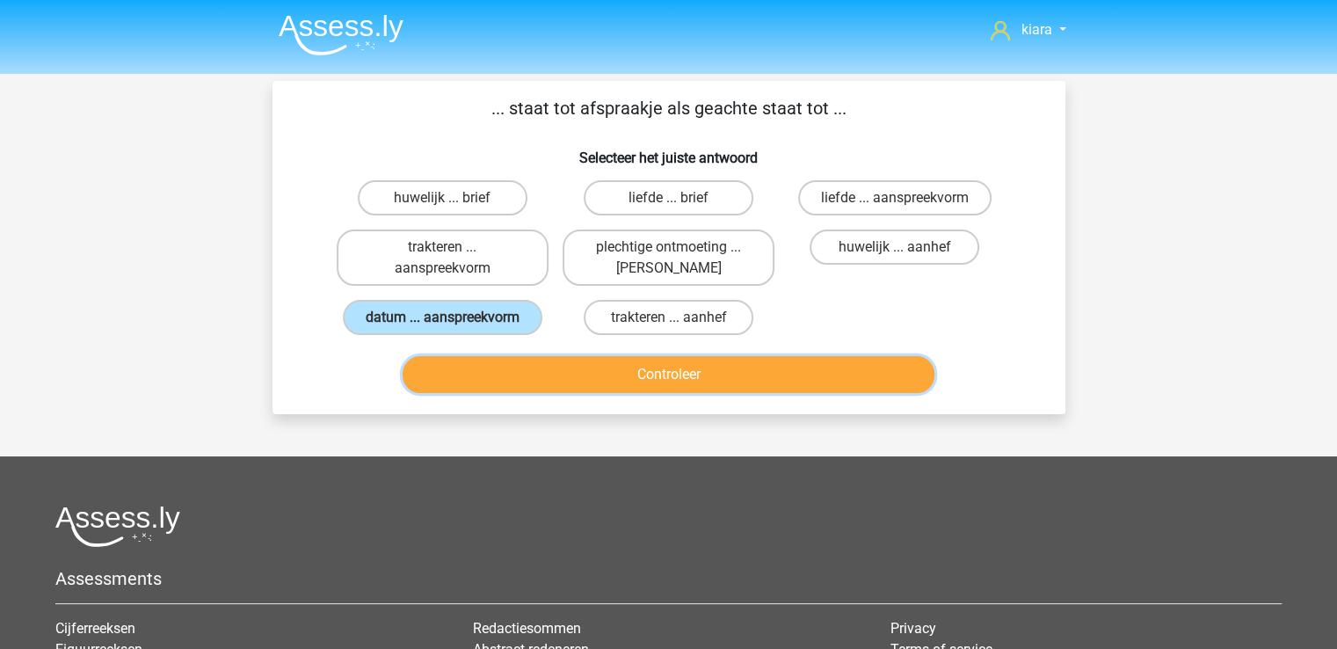
click at [580, 367] on button "Controleer" at bounding box center [669, 374] width 532 height 37
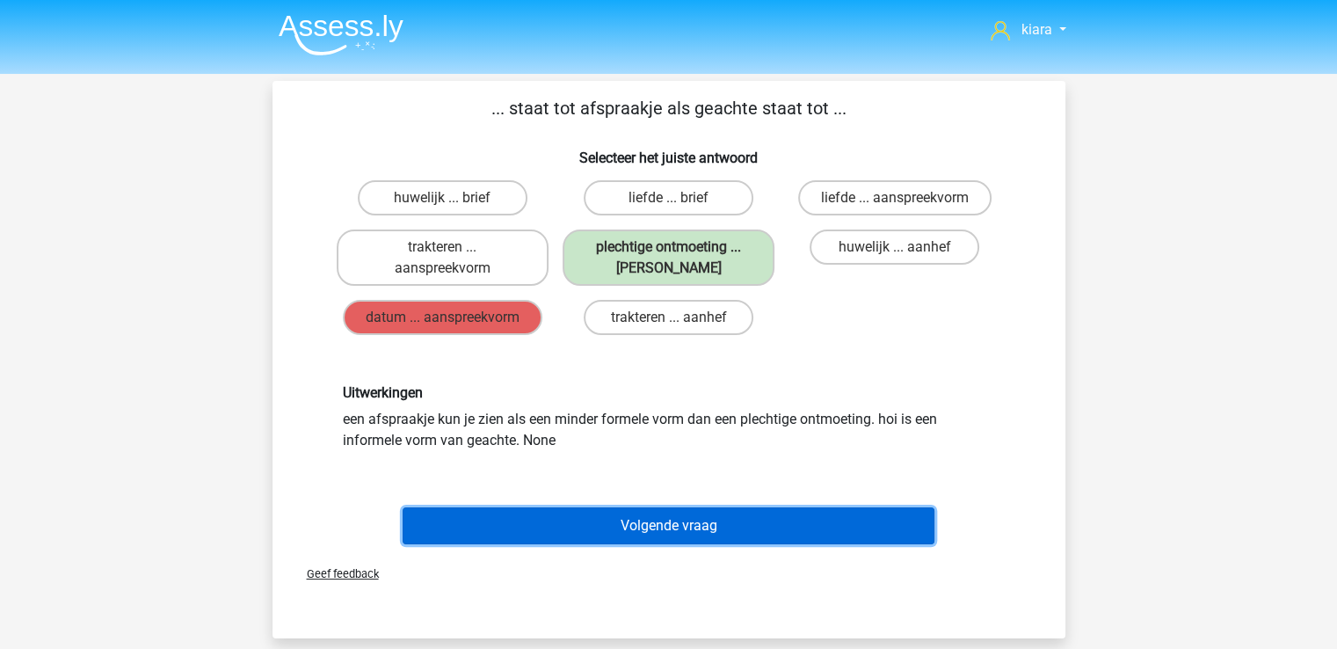
click at [854, 517] on button "Volgende vraag" at bounding box center [669, 525] width 532 height 37
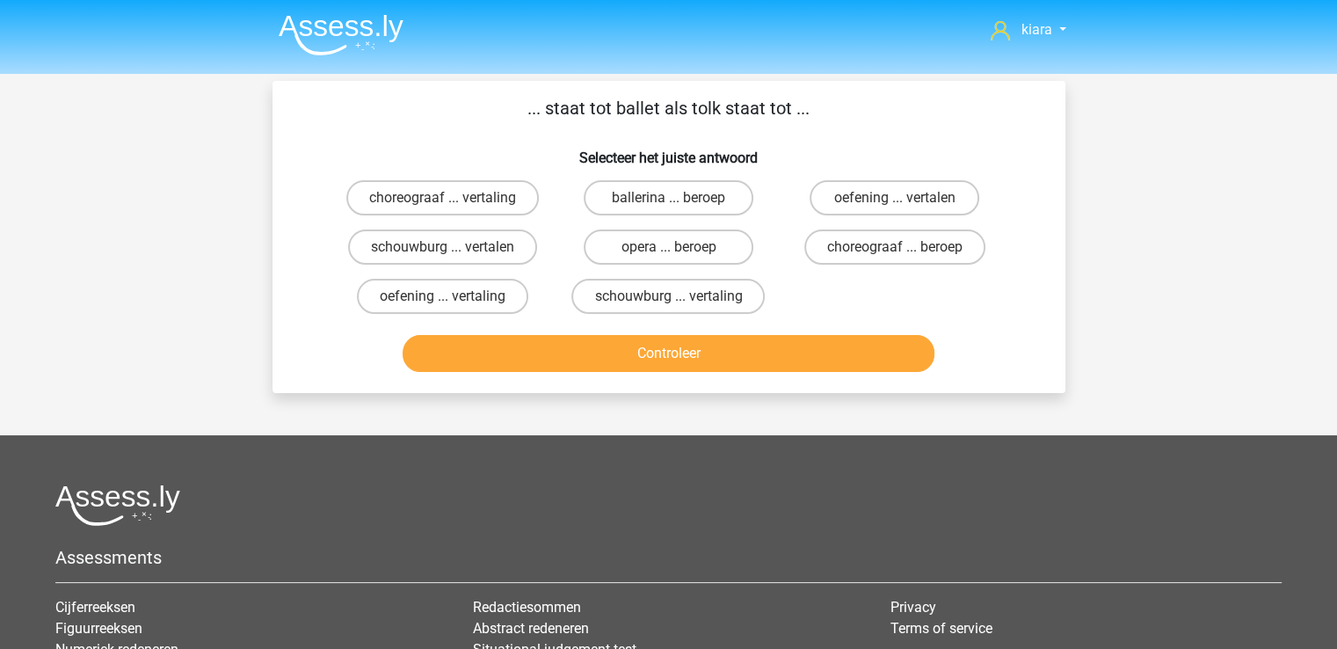
drag, startPoint x: 854, startPoint y: 517, endPoint x: 748, endPoint y: 441, distance: 130.5
click at [708, 197] on label "ballerina ... beroep" at bounding box center [669, 197] width 170 height 35
click at [680, 198] on input "ballerina ... beroep" at bounding box center [673, 203] width 11 height 11
radio input "true"
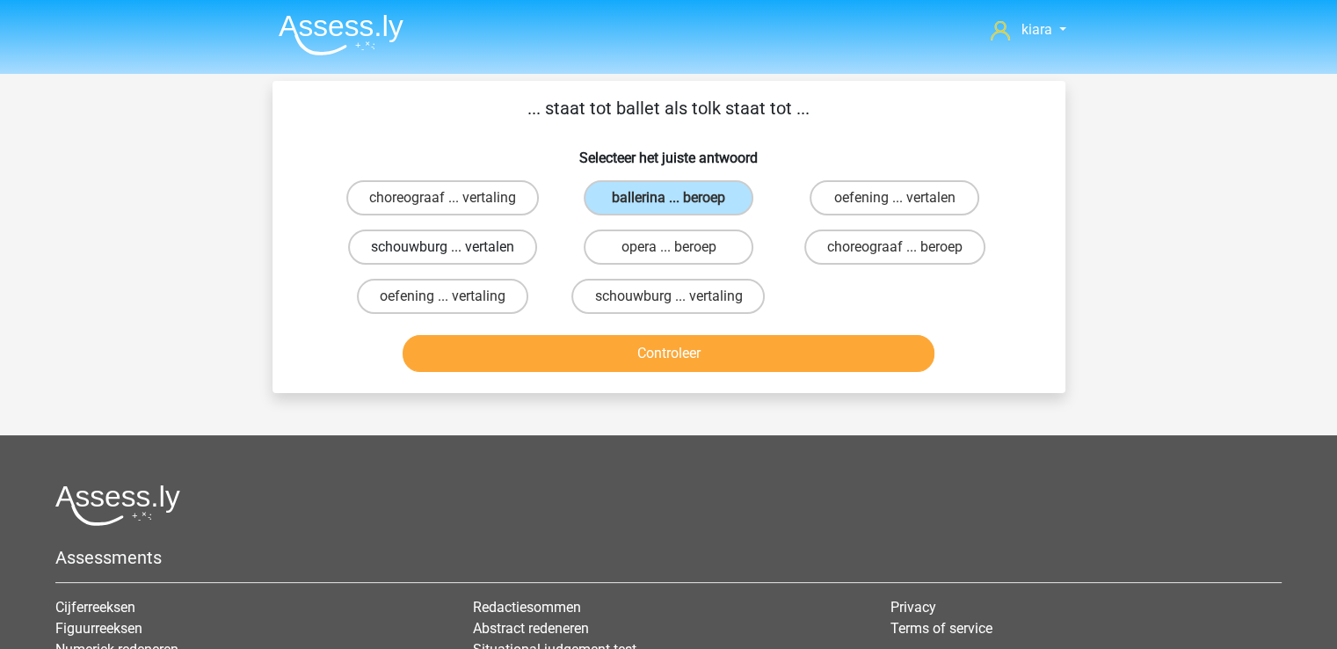
click at [483, 247] on label "schouwburg ... vertalen" at bounding box center [442, 246] width 189 height 35
click at [454, 247] on input "schouwburg ... vertalen" at bounding box center [447, 252] width 11 height 11
radio input "true"
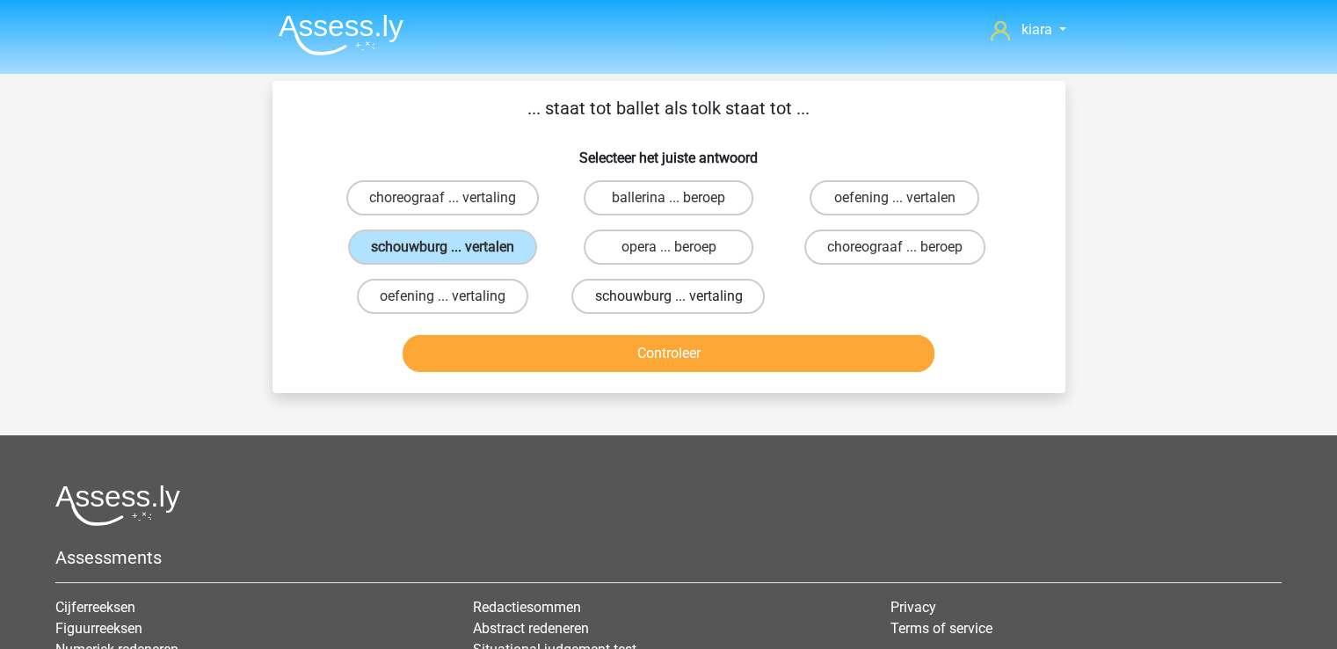
click at [708, 294] on label "schouwburg ... vertaling" at bounding box center [667, 296] width 193 height 35
click at [680, 296] on input "schouwburg ... vertaling" at bounding box center [673, 301] width 11 height 11
radio input "true"
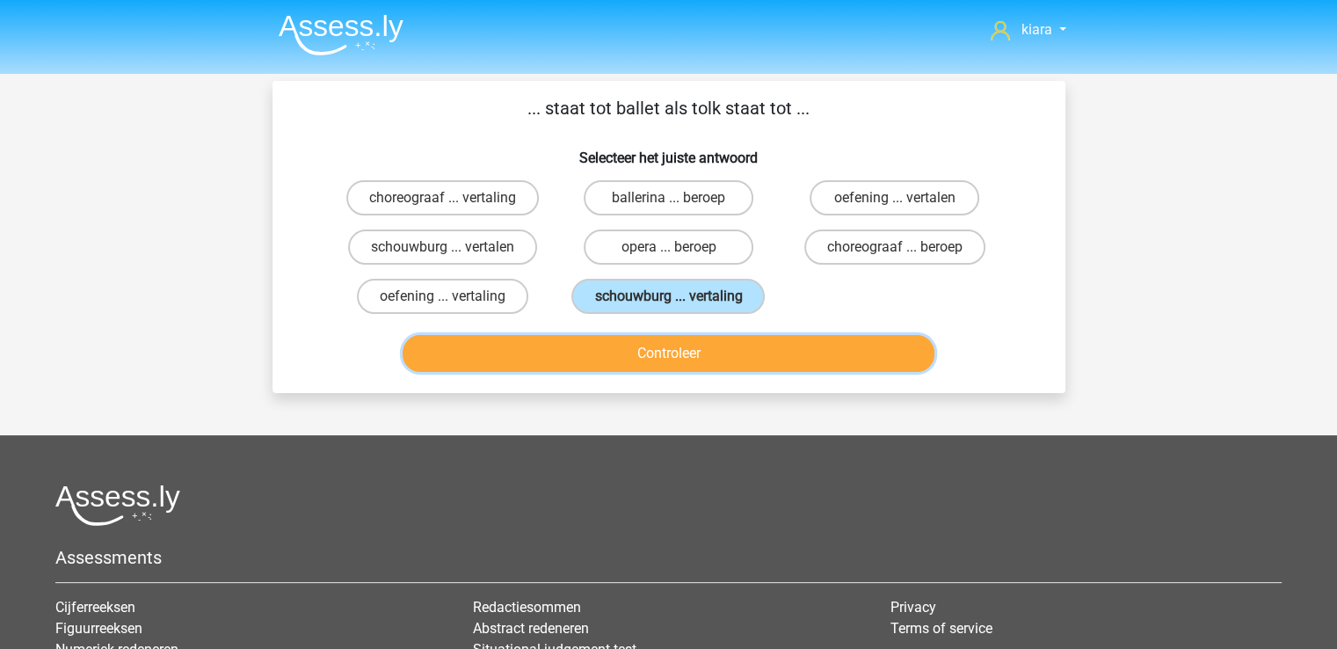
click at [710, 338] on button "Controleer" at bounding box center [669, 353] width 532 height 37
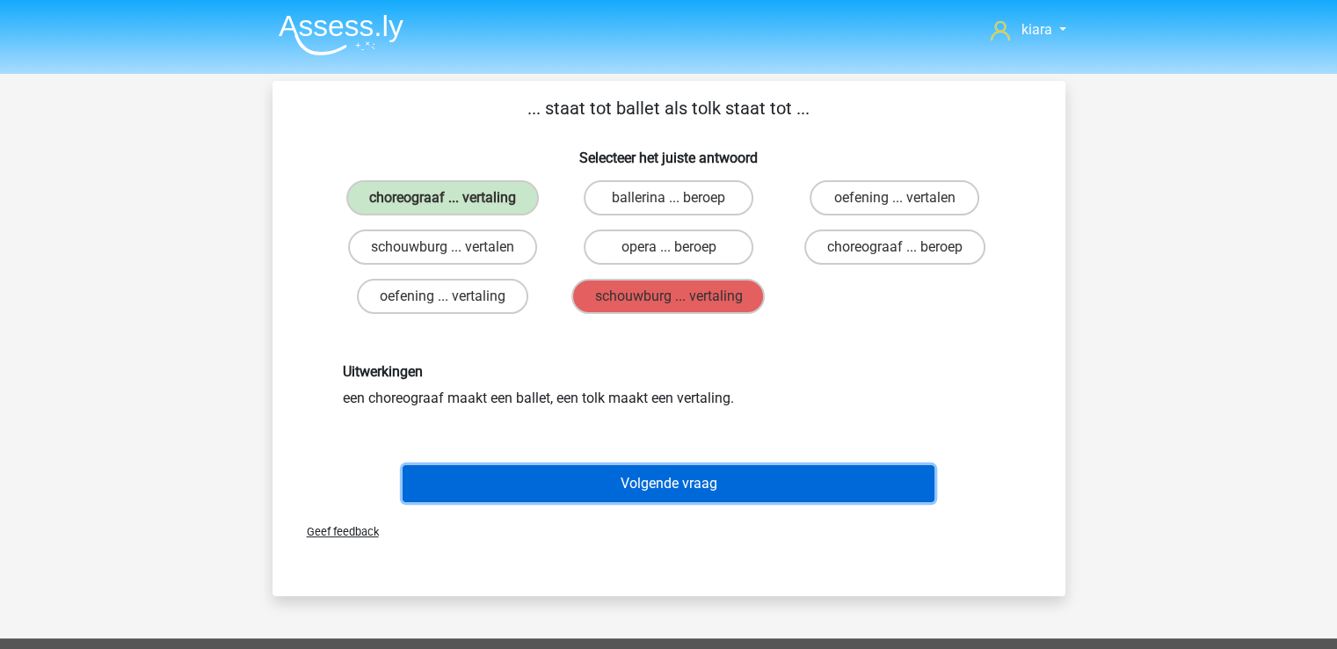
drag, startPoint x: 784, startPoint y: 473, endPoint x: 643, endPoint y: 476, distance: 141.6
click at [643, 476] on button "Volgende vraag" at bounding box center [669, 483] width 532 height 37
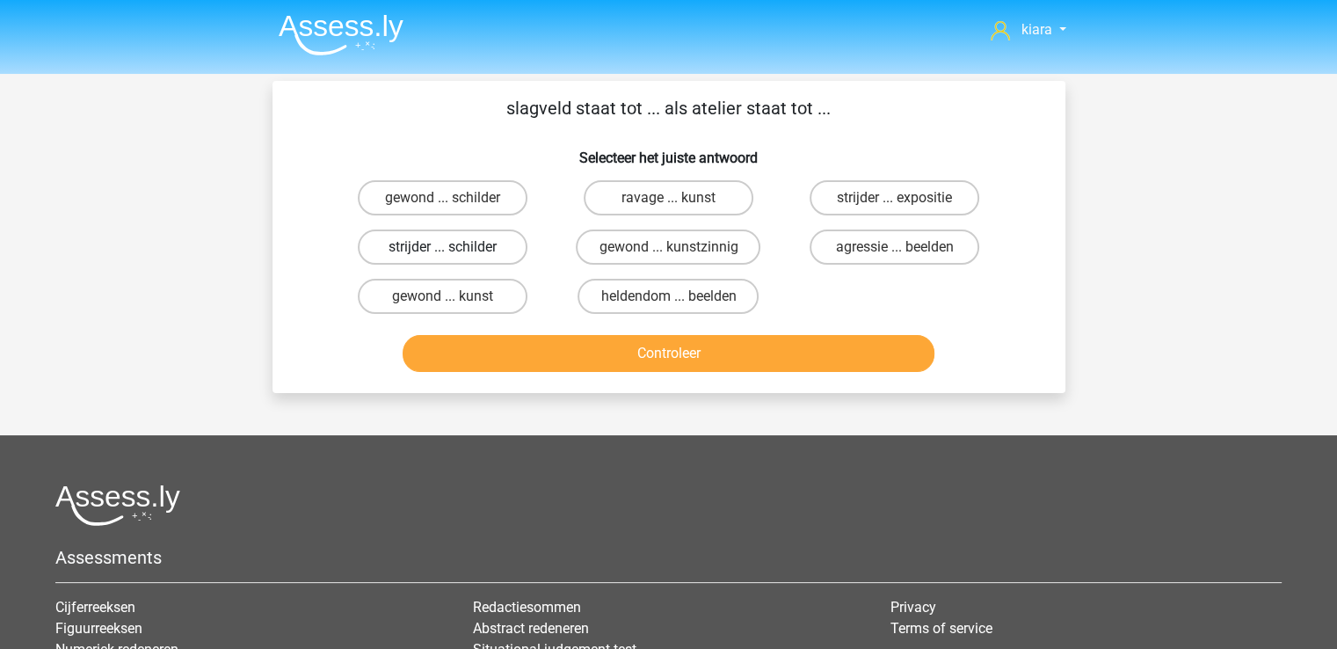
click at [492, 232] on label "strijder ... schilder" at bounding box center [443, 246] width 170 height 35
click at [454, 247] on input "strijder ... schilder" at bounding box center [447, 252] width 11 height 11
radio input "true"
click at [648, 233] on label "gewond ... kunstzinnig" at bounding box center [668, 246] width 185 height 35
click at [668, 247] on input "gewond ... kunstzinnig" at bounding box center [673, 252] width 11 height 11
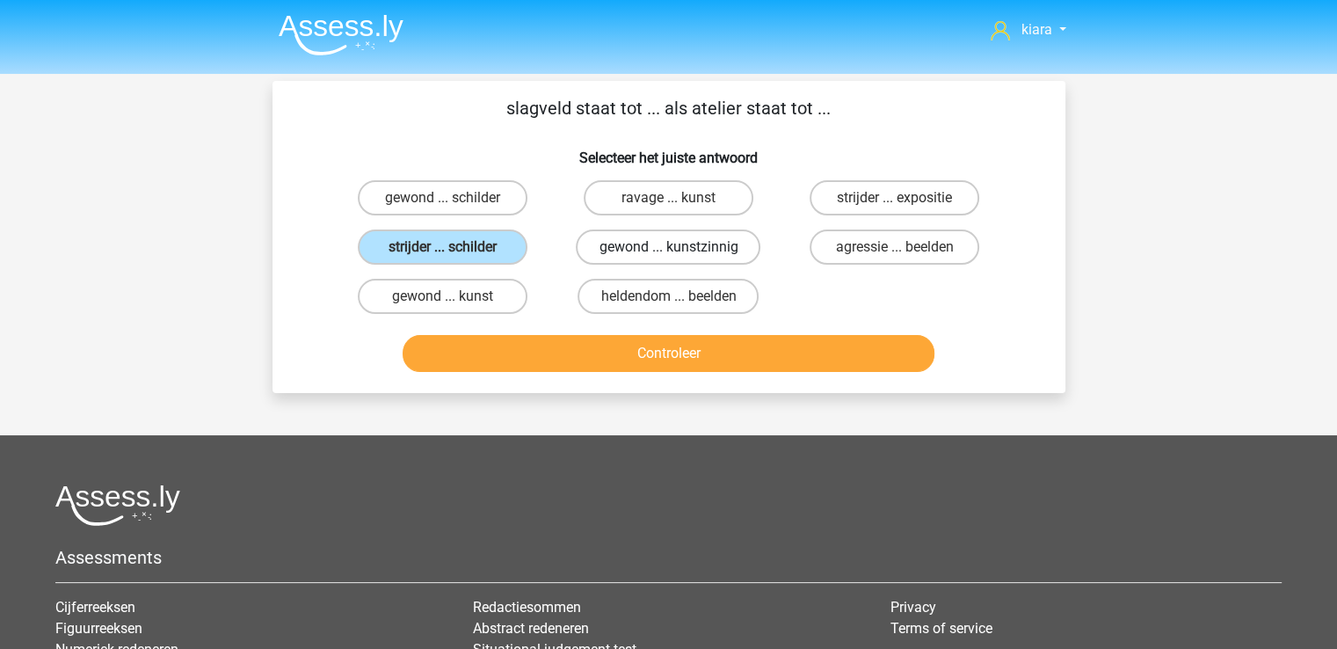
radio input "true"
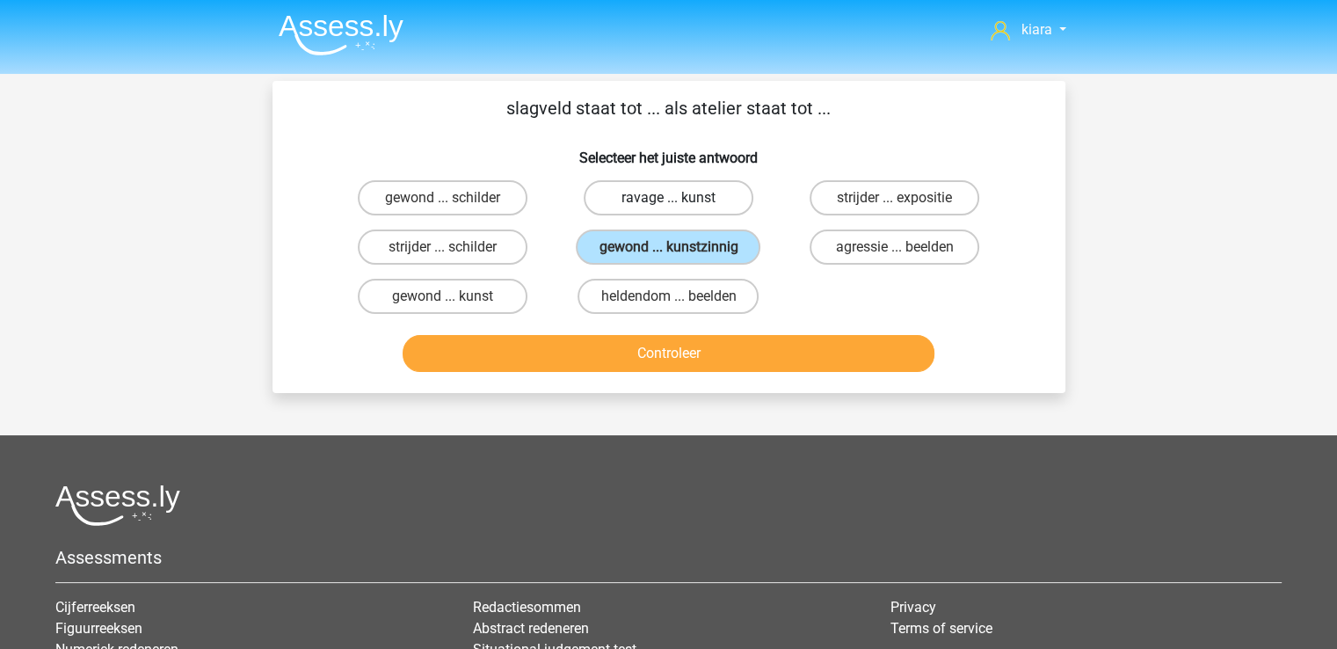
click at [700, 191] on label "ravage ... kunst" at bounding box center [669, 197] width 170 height 35
click at [680, 198] on input "ravage ... kunst" at bounding box center [673, 203] width 11 height 11
radio input "true"
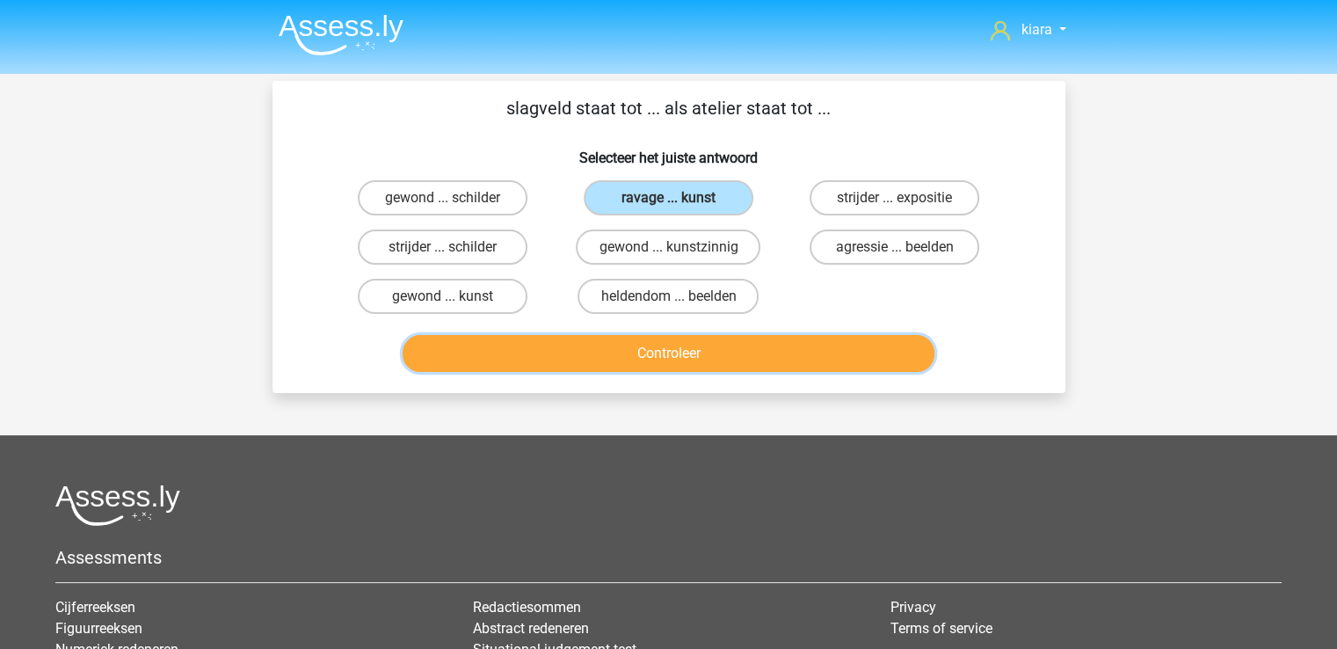
click at [680, 358] on button "Controleer" at bounding box center [669, 353] width 532 height 37
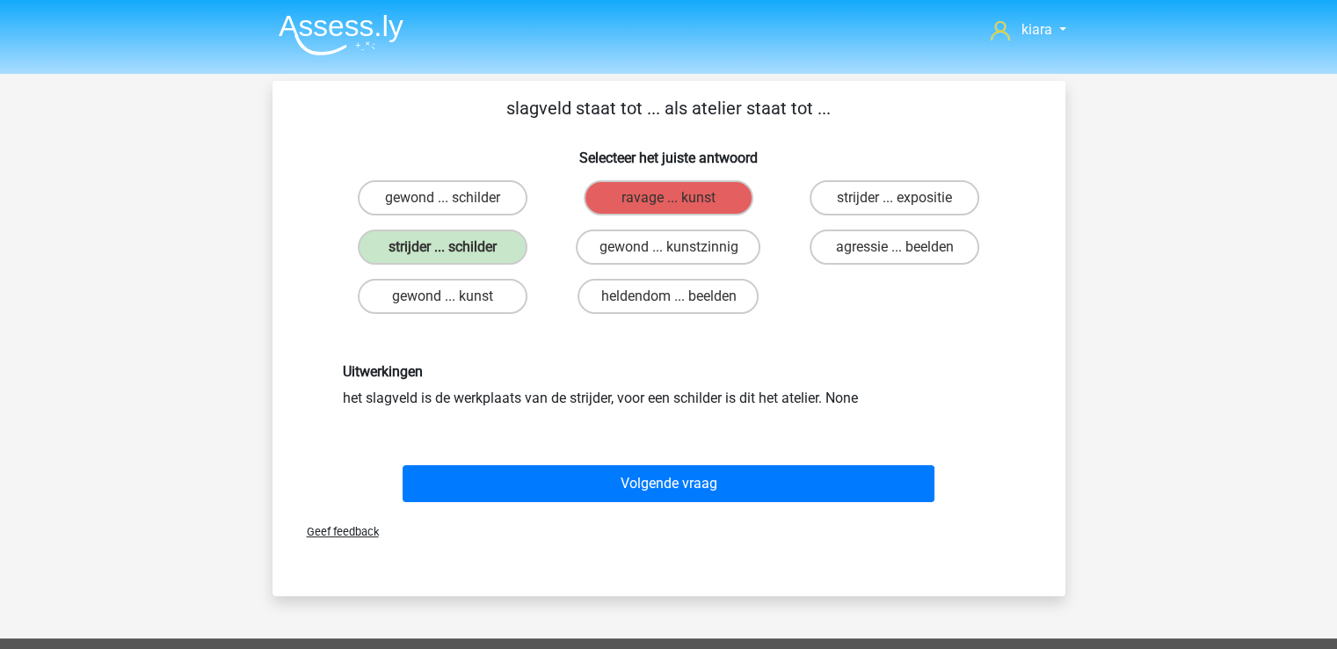
click at [680, 358] on div "Uitwerkingen het slagveld is de werkplaats van de strijder, voor een schilder i…" at bounding box center [669, 385] width 737 height 129
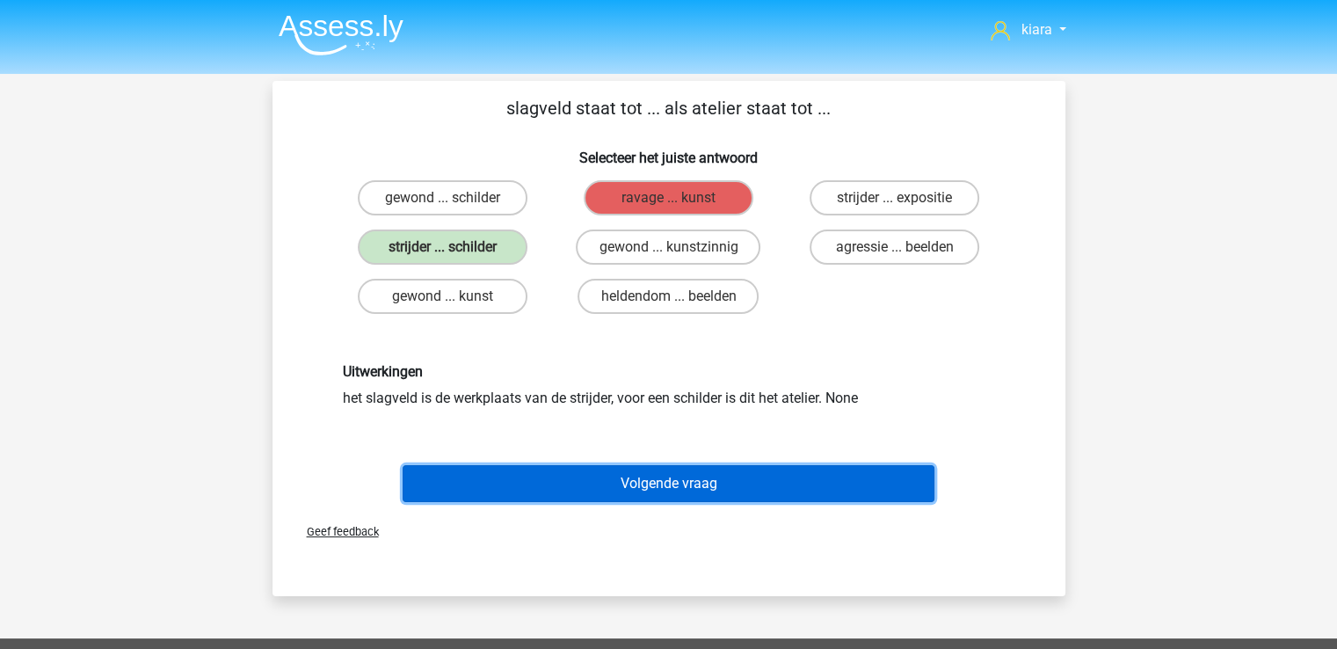
click at [868, 471] on button "Volgende vraag" at bounding box center [669, 483] width 532 height 37
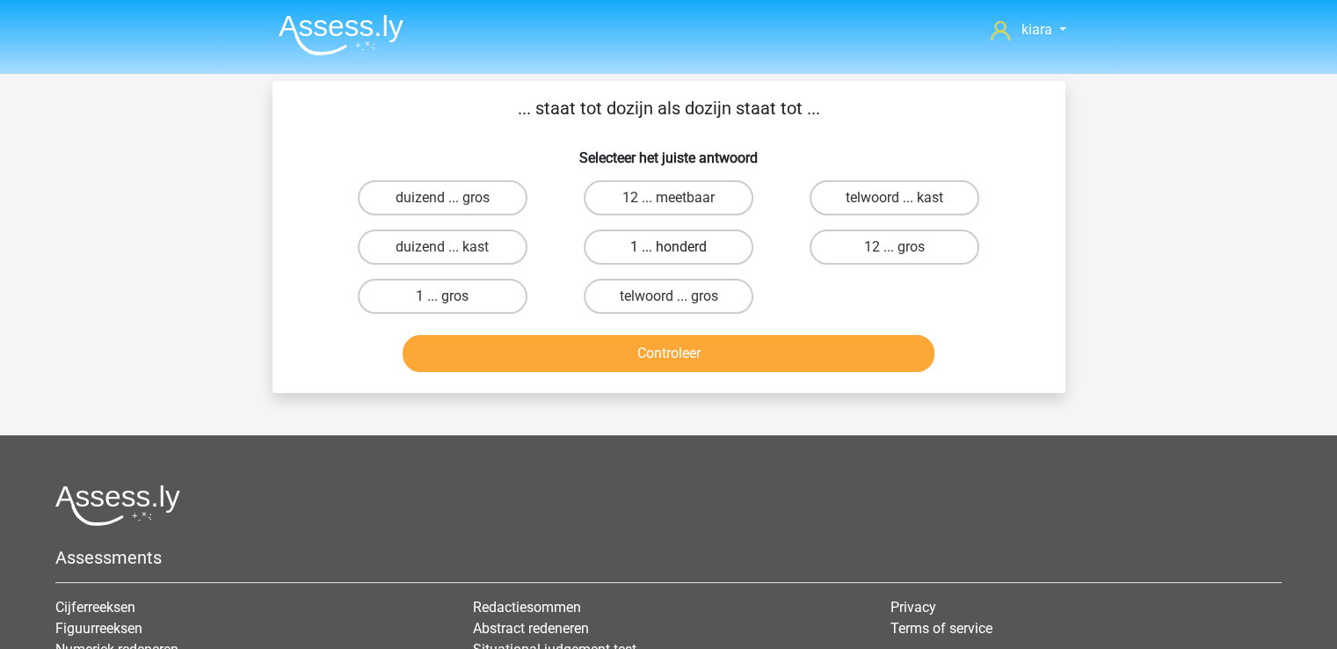
click at [736, 239] on label "1 ... honderd" at bounding box center [669, 246] width 170 height 35
click at [680, 247] on input "1 ... honderd" at bounding box center [673, 252] width 11 height 11
radio input "true"
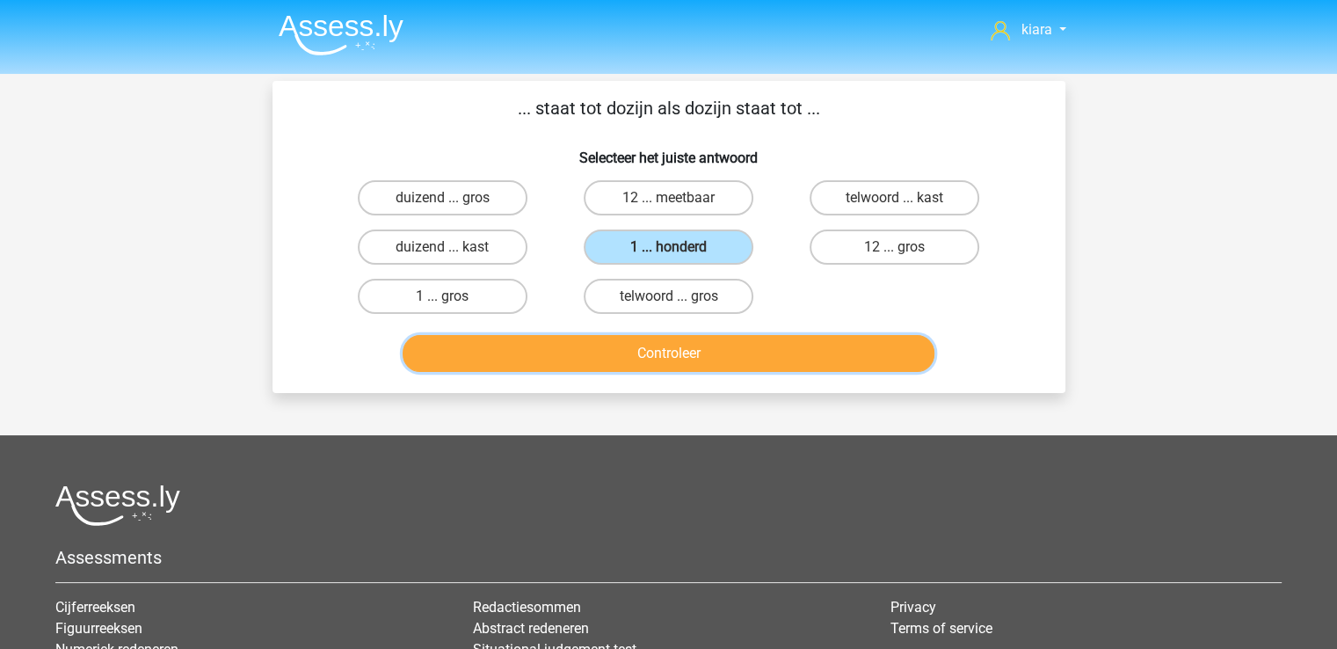
click at [735, 347] on button "Controleer" at bounding box center [669, 353] width 532 height 37
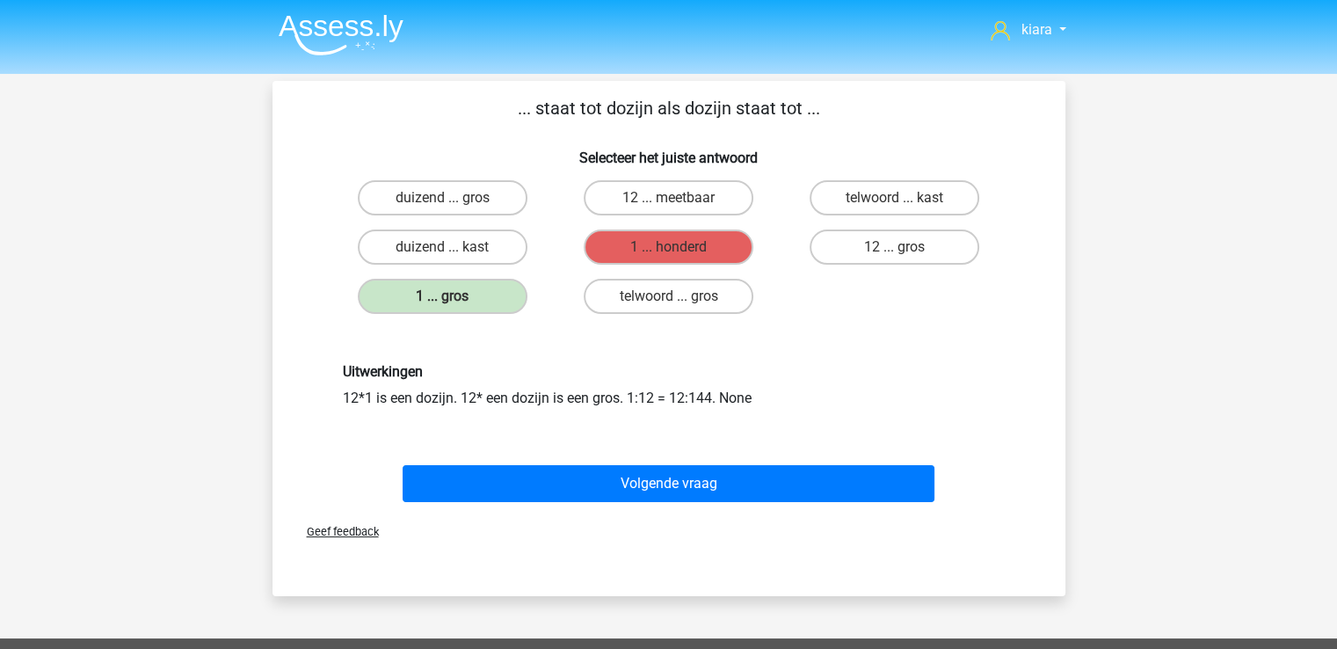
click at [679, 460] on div "Volgende vraag" at bounding box center [669, 480] width 737 height 58
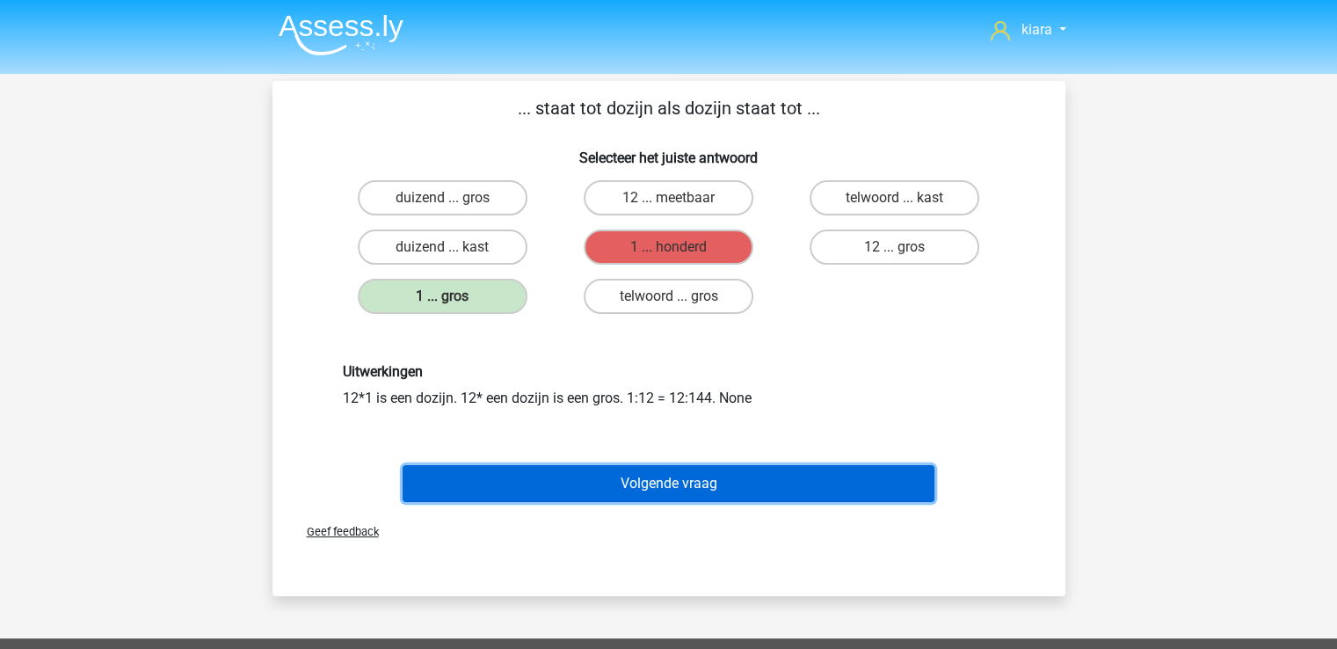
click at [680, 477] on button "Volgende vraag" at bounding box center [669, 483] width 532 height 37
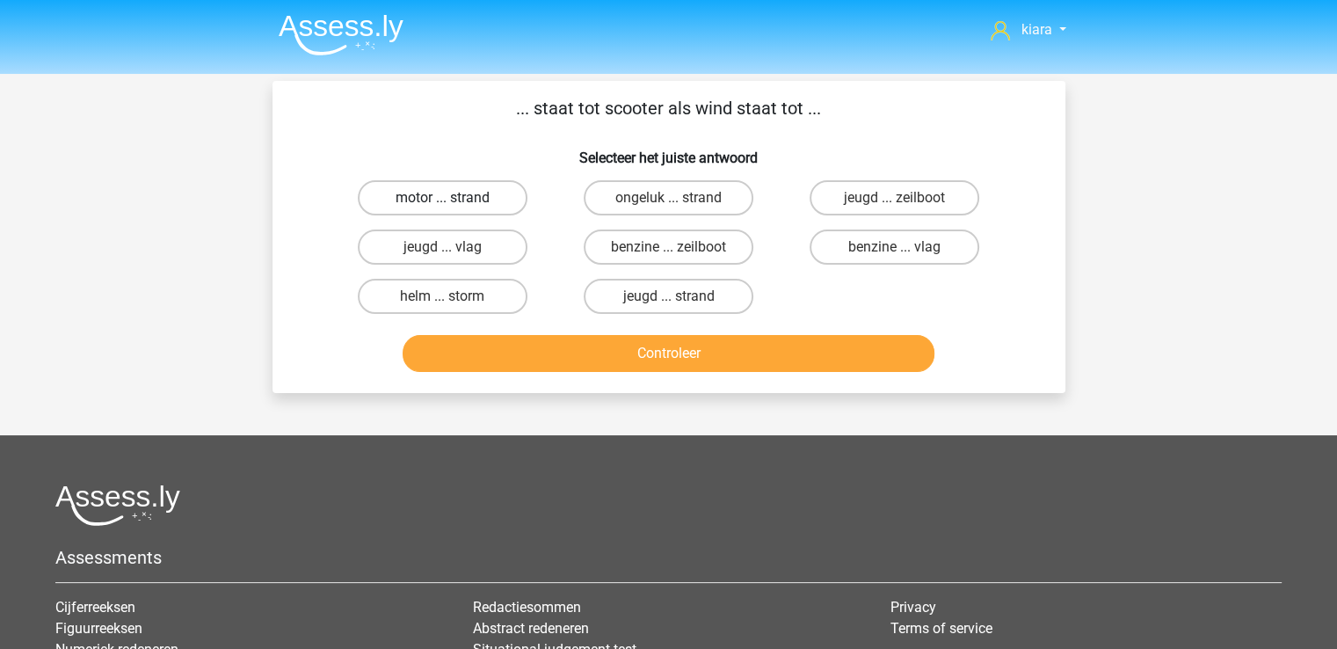
click at [475, 201] on label "motor ... strand" at bounding box center [443, 197] width 170 height 35
click at [454, 201] on input "motor ... strand" at bounding box center [447, 203] width 11 height 11
radio input "true"
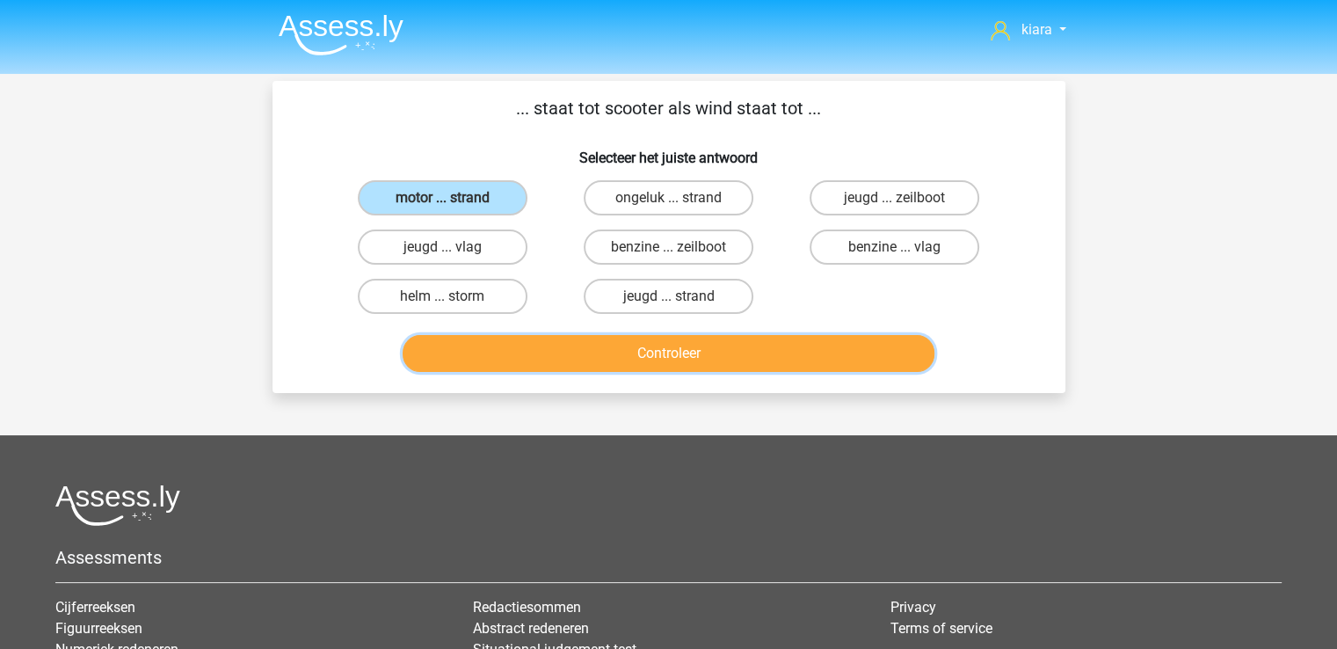
click at [800, 349] on button "Controleer" at bounding box center [669, 353] width 532 height 37
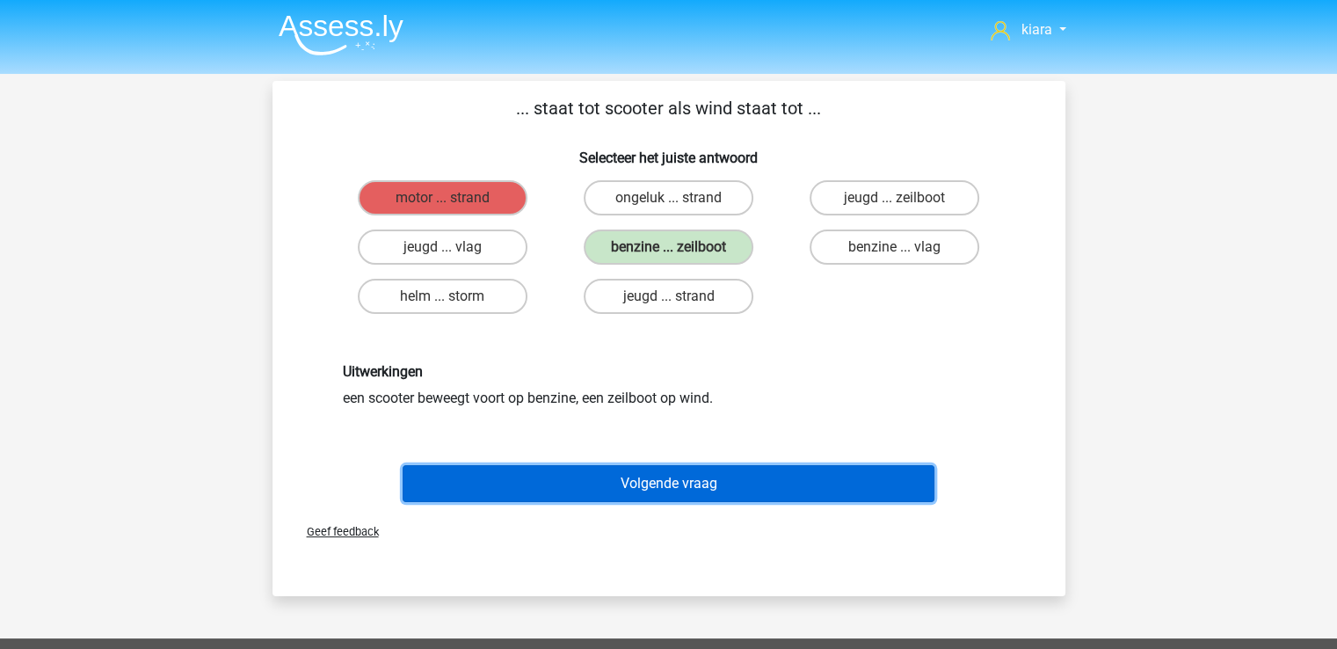
click at [711, 479] on button "Volgende vraag" at bounding box center [669, 483] width 532 height 37
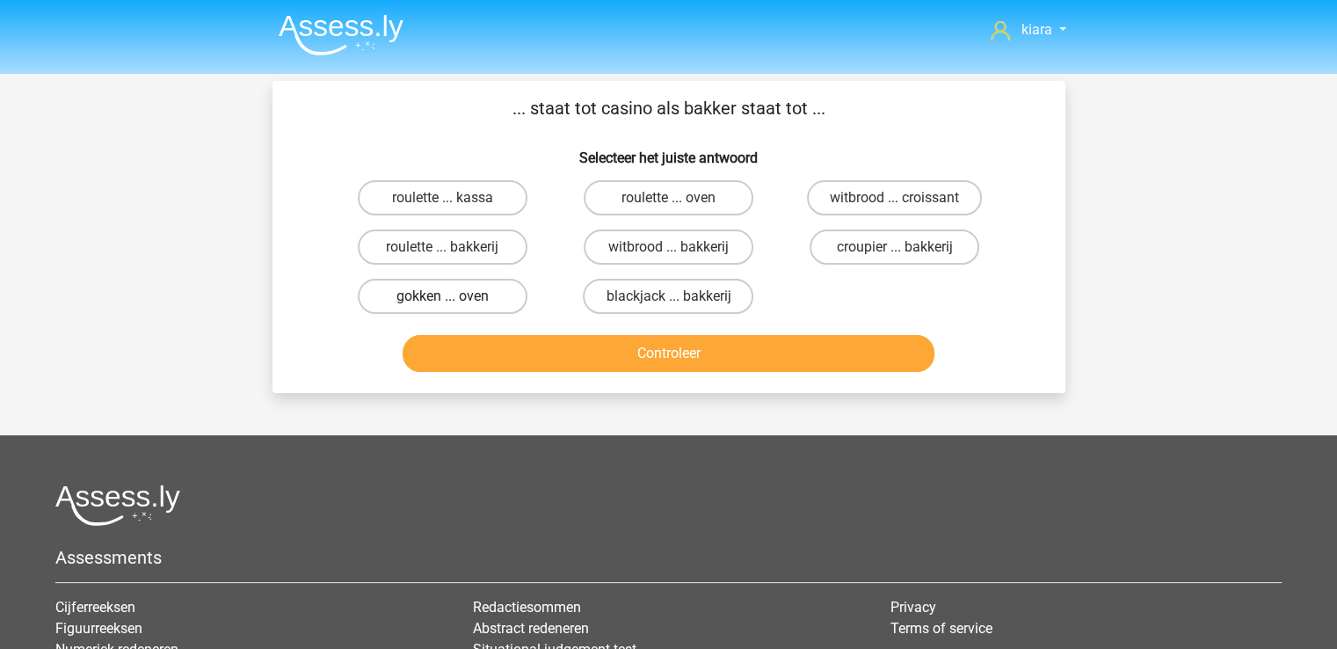
click at [489, 292] on label "gokken ... oven" at bounding box center [443, 296] width 170 height 35
click at [454, 296] on input "gokken ... oven" at bounding box center [447, 301] width 11 height 11
radio input "true"
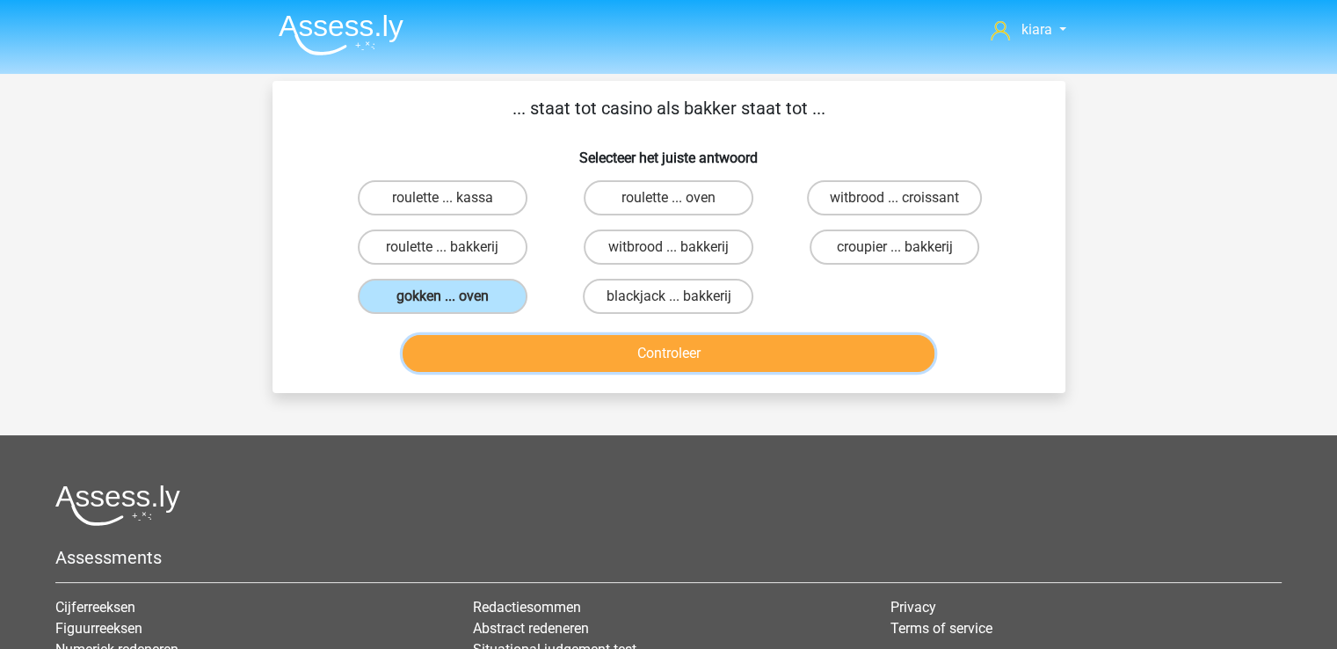
click at [531, 345] on button "Controleer" at bounding box center [669, 353] width 532 height 37
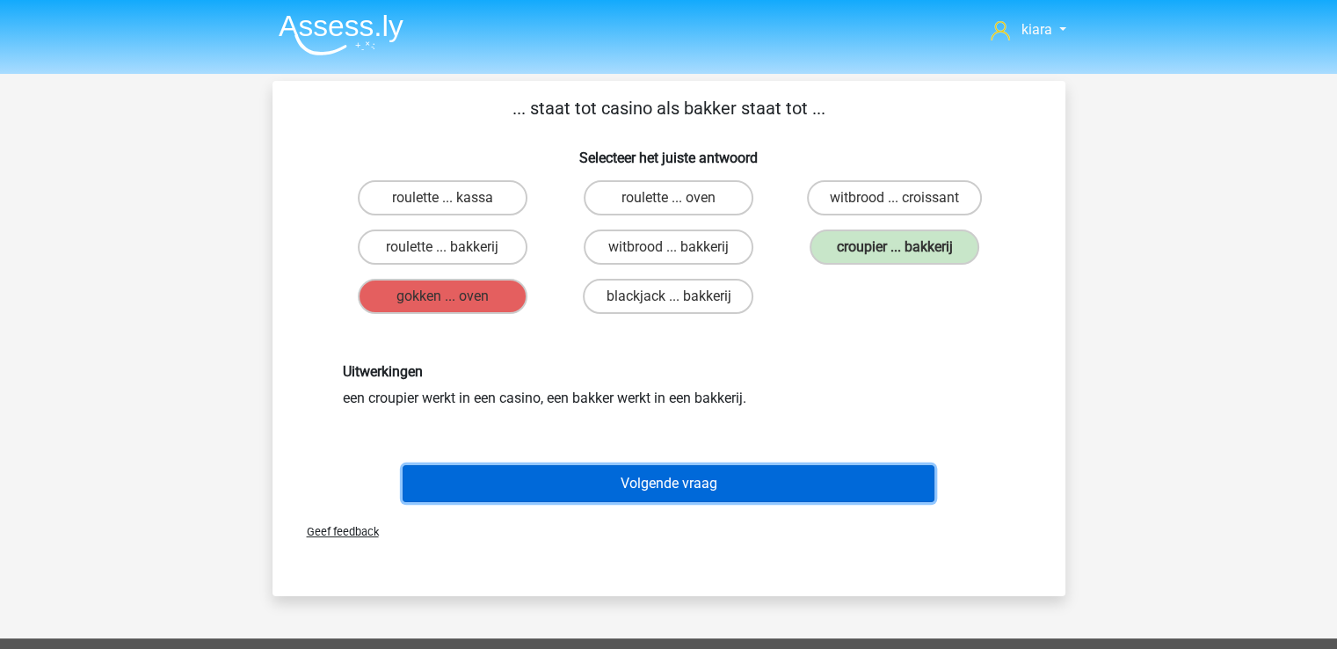
click at [749, 476] on button "Volgende vraag" at bounding box center [669, 483] width 532 height 37
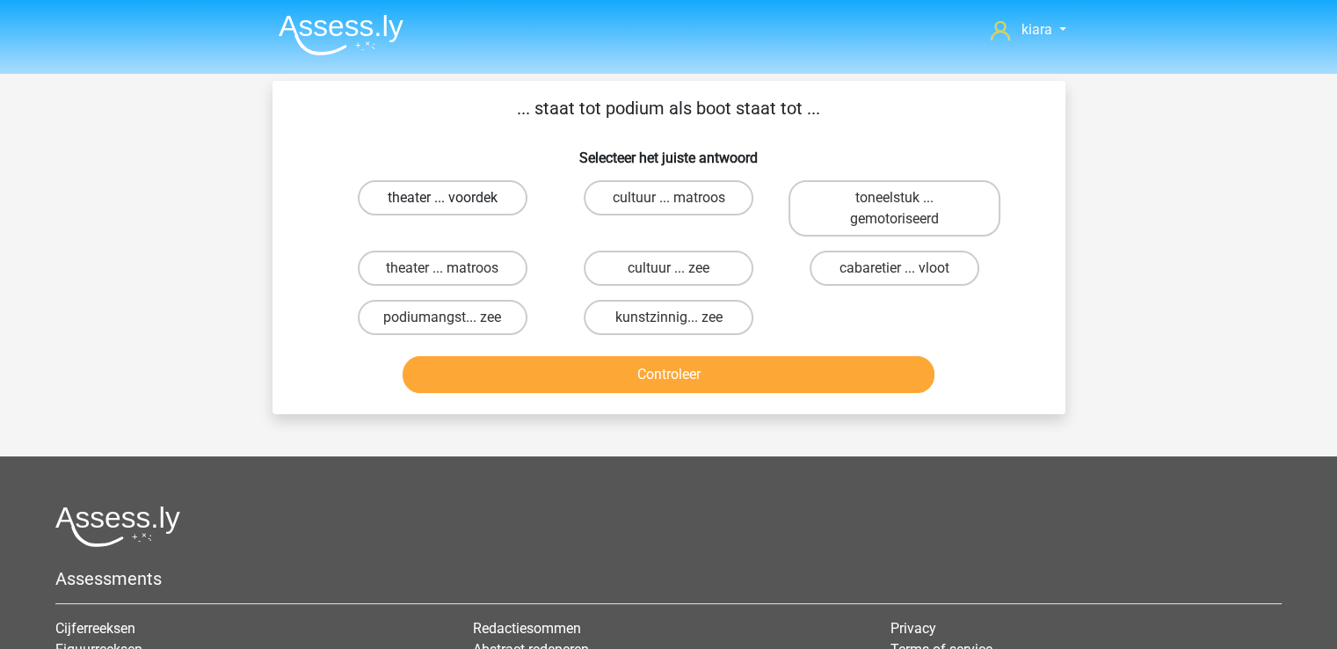
click at [503, 201] on label "theater ... voordek" at bounding box center [443, 197] width 170 height 35
click at [454, 201] on input "theater ... voordek" at bounding box center [447, 203] width 11 height 11
radio input "true"
click at [742, 260] on label "cultuur ... zee" at bounding box center [669, 268] width 170 height 35
click at [680, 268] on input "cultuur ... zee" at bounding box center [673, 273] width 11 height 11
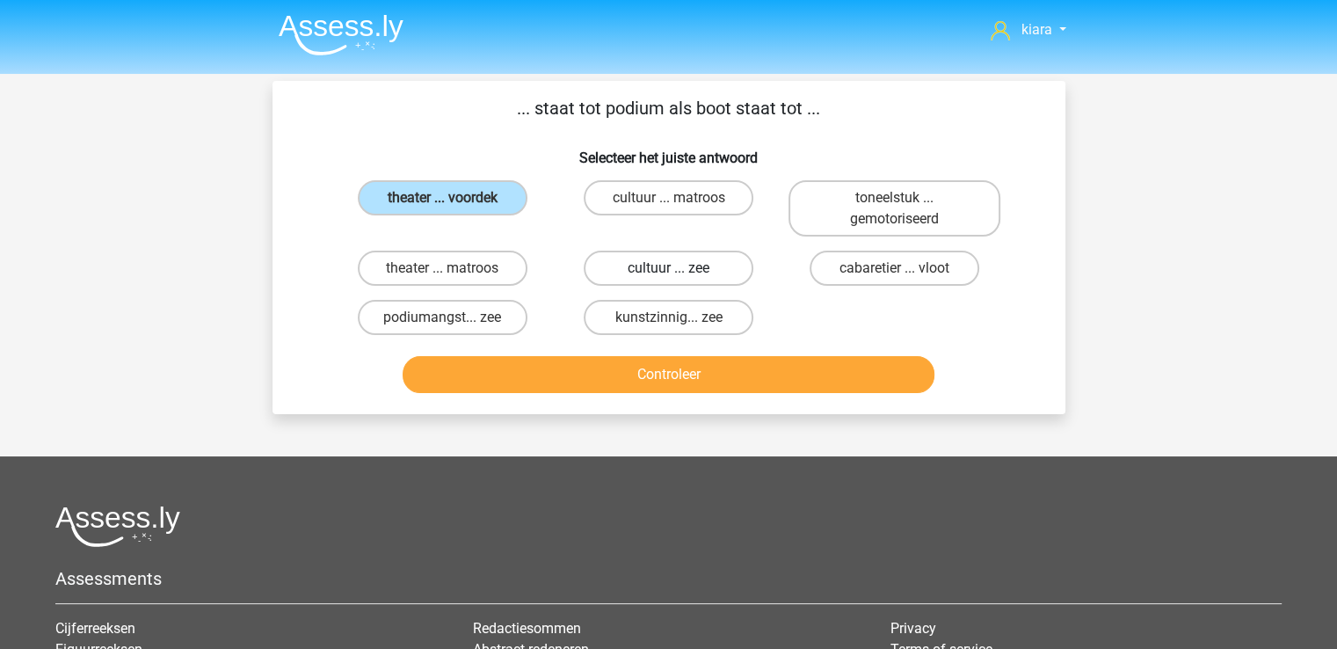
radio input "true"
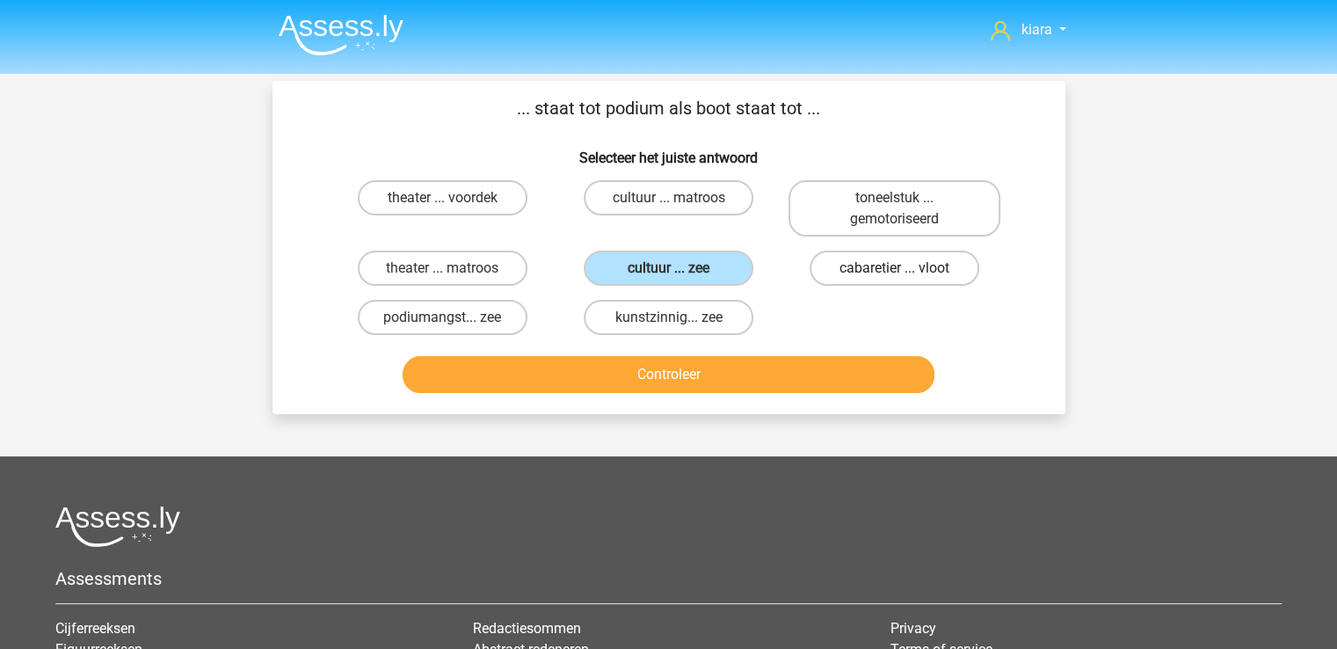
click at [854, 261] on label "cabaretier ... vloot" at bounding box center [895, 268] width 170 height 35
click at [895, 268] on input "cabaretier ... vloot" at bounding box center [900, 273] width 11 height 11
radio input "true"
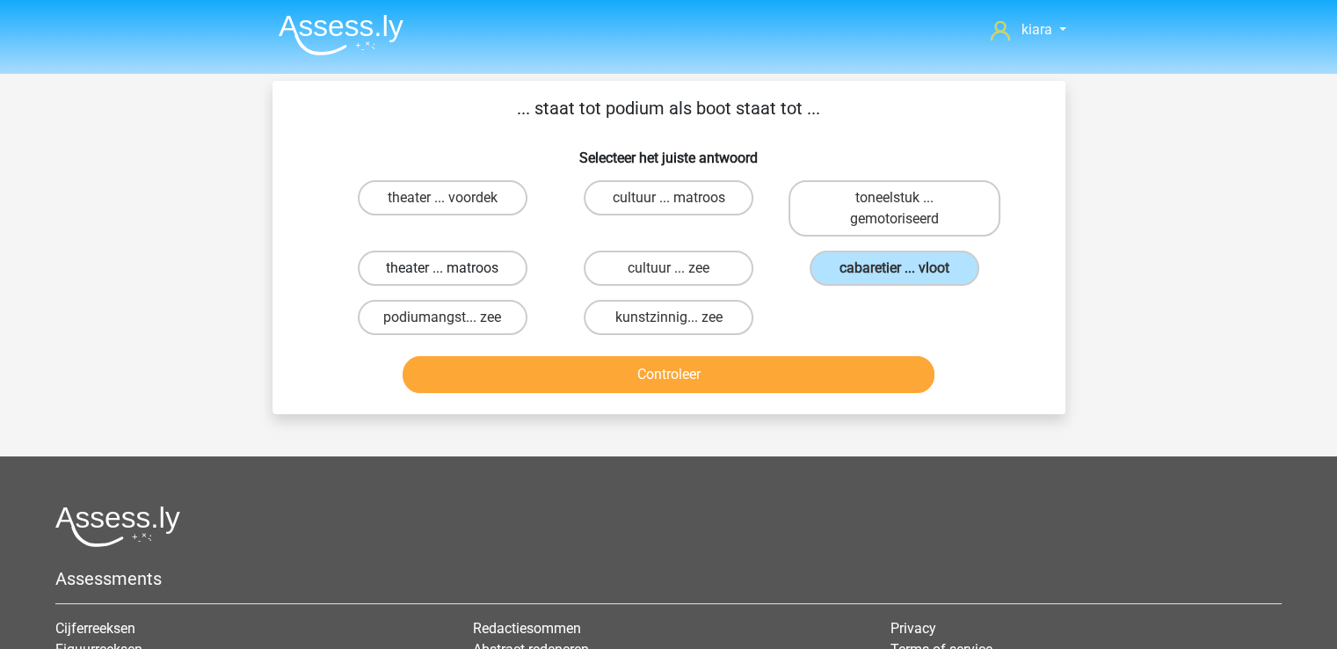
click at [465, 265] on label "theater ... matroos" at bounding box center [443, 268] width 170 height 35
click at [454, 268] on input "theater ... matroos" at bounding box center [447, 273] width 11 height 11
radio input "true"
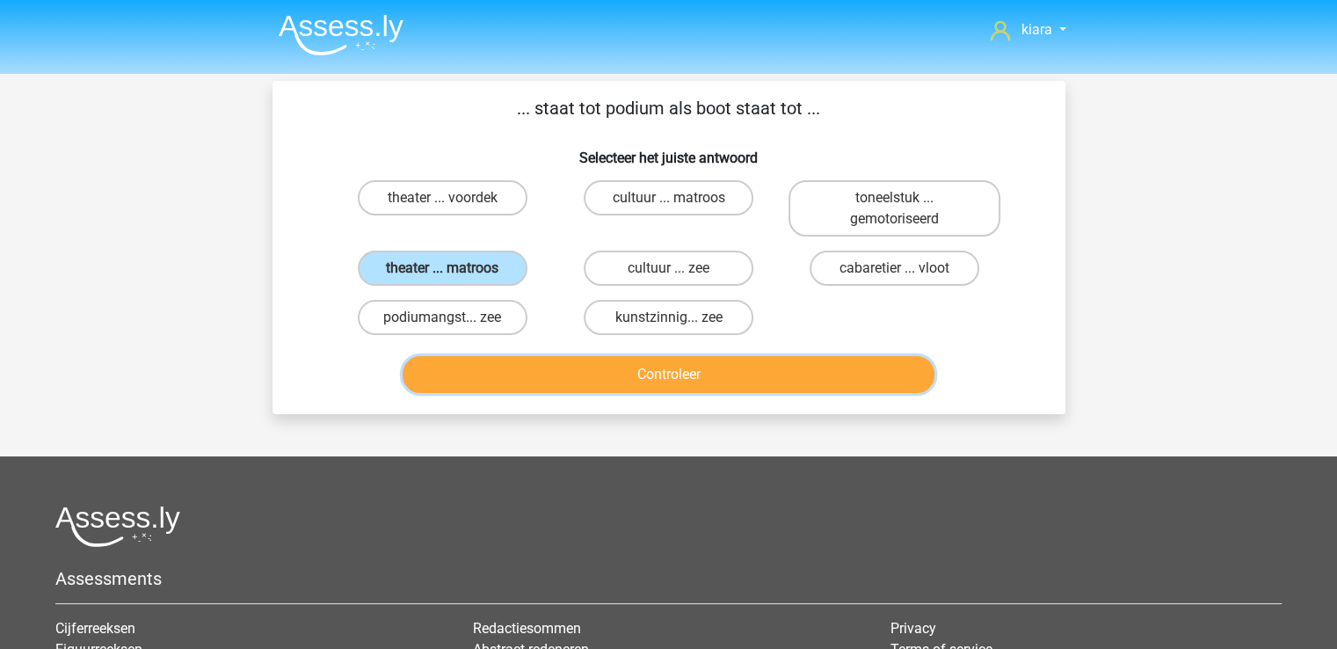
click at [546, 367] on button "Controleer" at bounding box center [669, 374] width 532 height 37
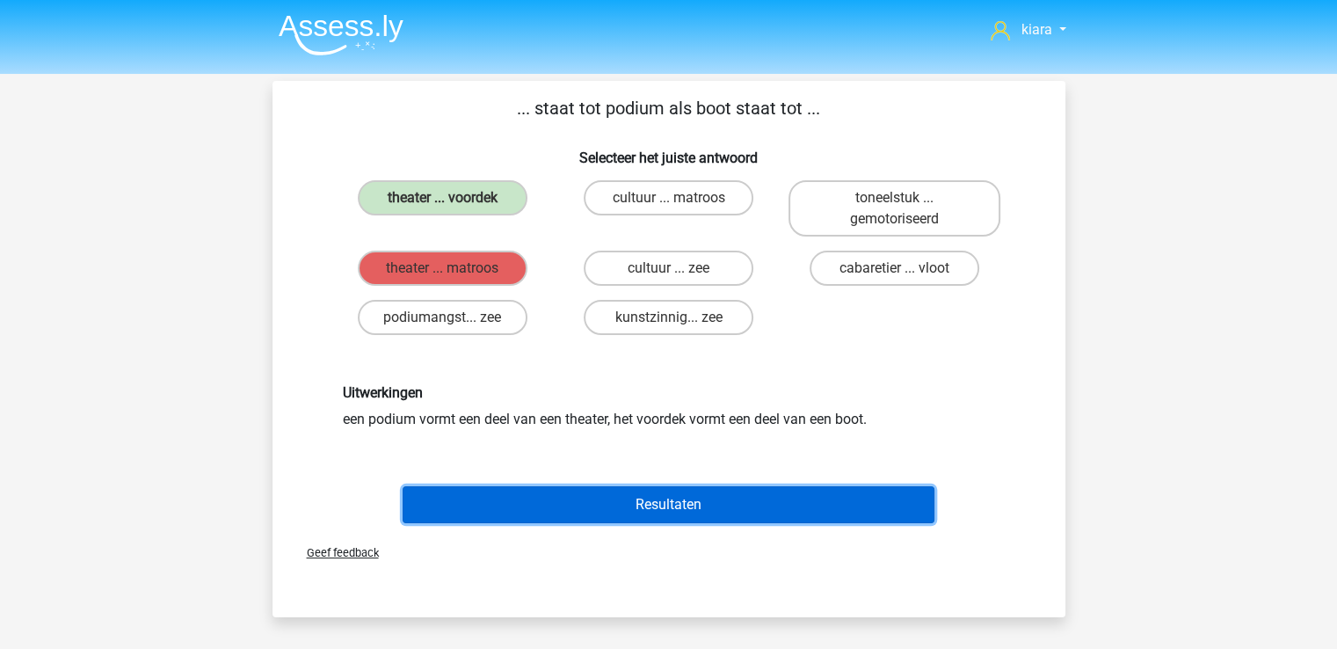
click at [640, 498] on button "Resultaten" at bounding box center [669, 504] width 532 height 37
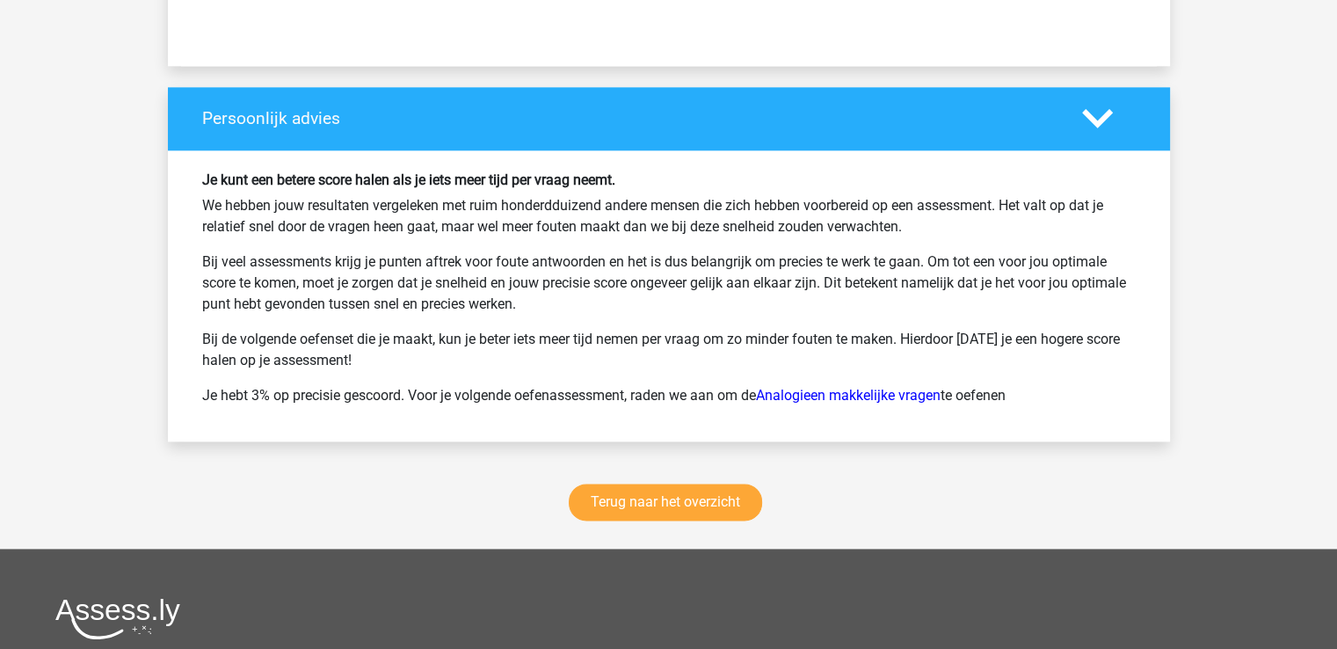
scroll to position [2212, 0]
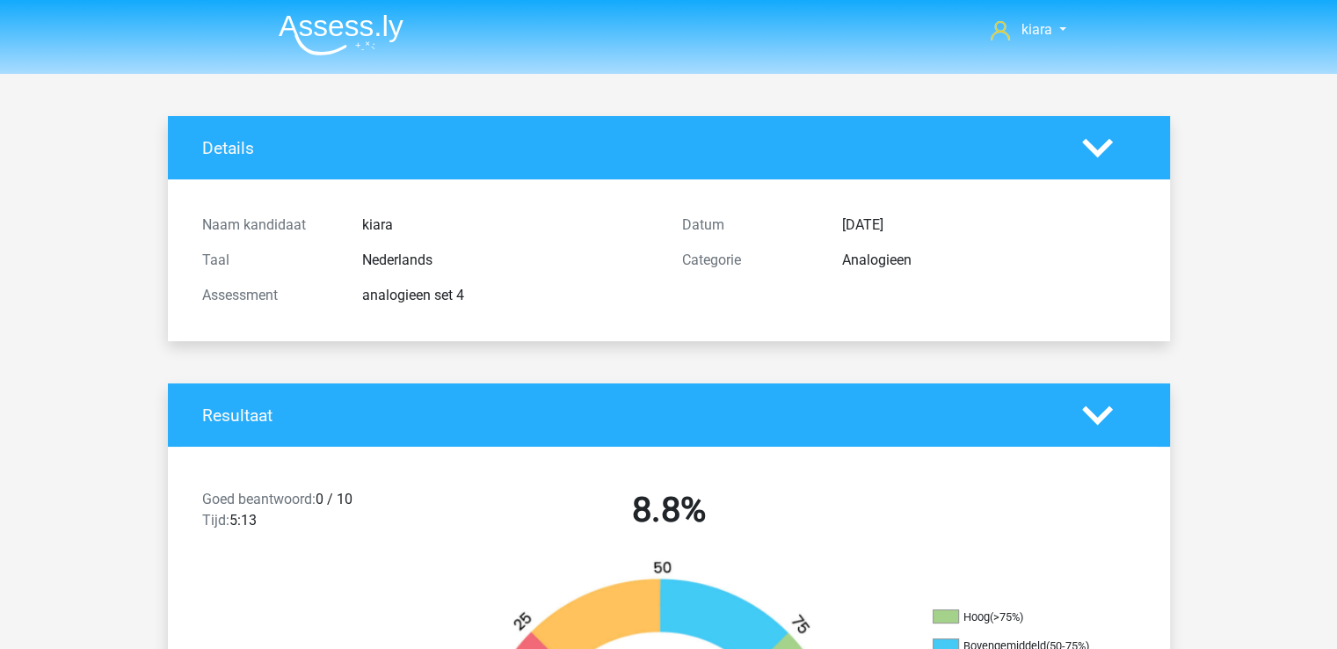
click at [605, 192] on div "Naam kandidaat [GEOGRAPHIC_DATA] Taal Nederlands Assessment analogieen set 4 Da…" at bounding box center [669, 260] width 976 height 162
drag, startPoint x: 832, startPoint y: 155, endPoint x: 994, endPoint y: 335, distance: 242.7
click at [994, 335] on div "Details Naam kandidaat [GEOGRAPHIC_DATA] Taal Nederlands Assessment analogieen …" at bounding box center [669, 228] width 1002 height 225
